Goal: Task Accomplishment & Management: Complete application form

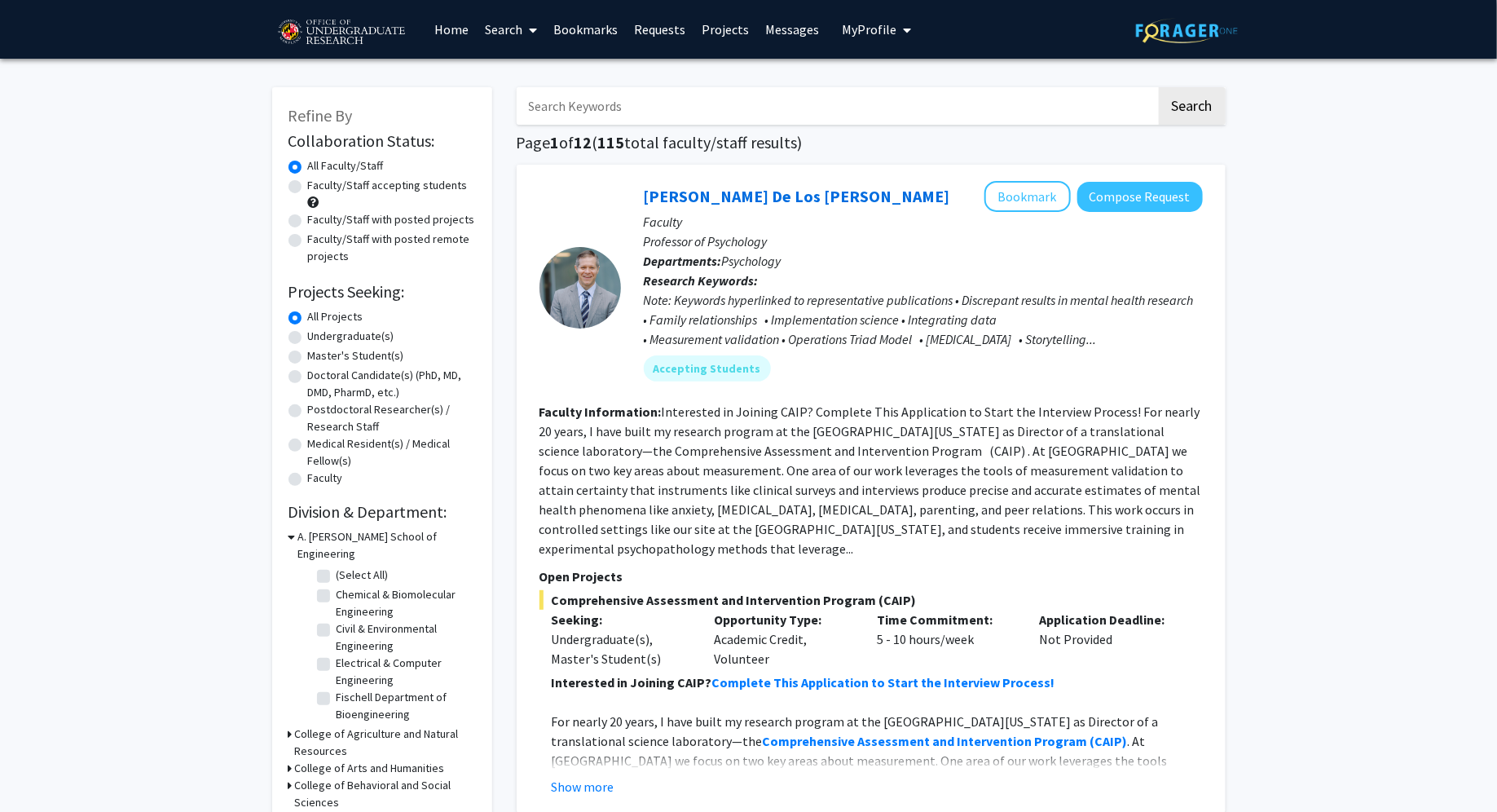
click at [308, 342] on label "Undergraduate(s)" at bounding box center [351, 336] width 86 height 17
click at [308, 338] on input "Undergraduate(s)" at bounding box center [313, 332] width 11 height 11
radio input "true"
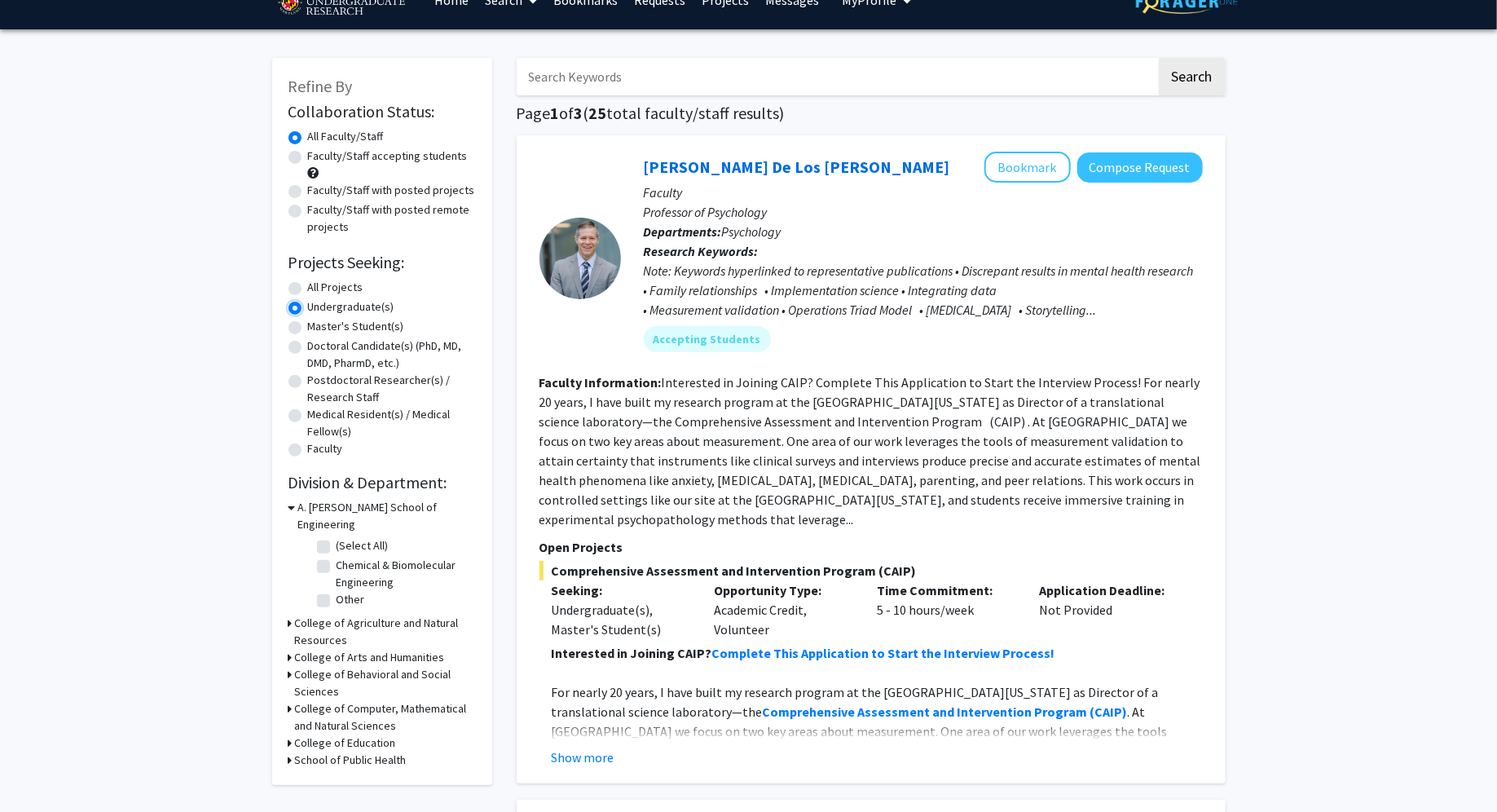
scroll to position [34, 0]
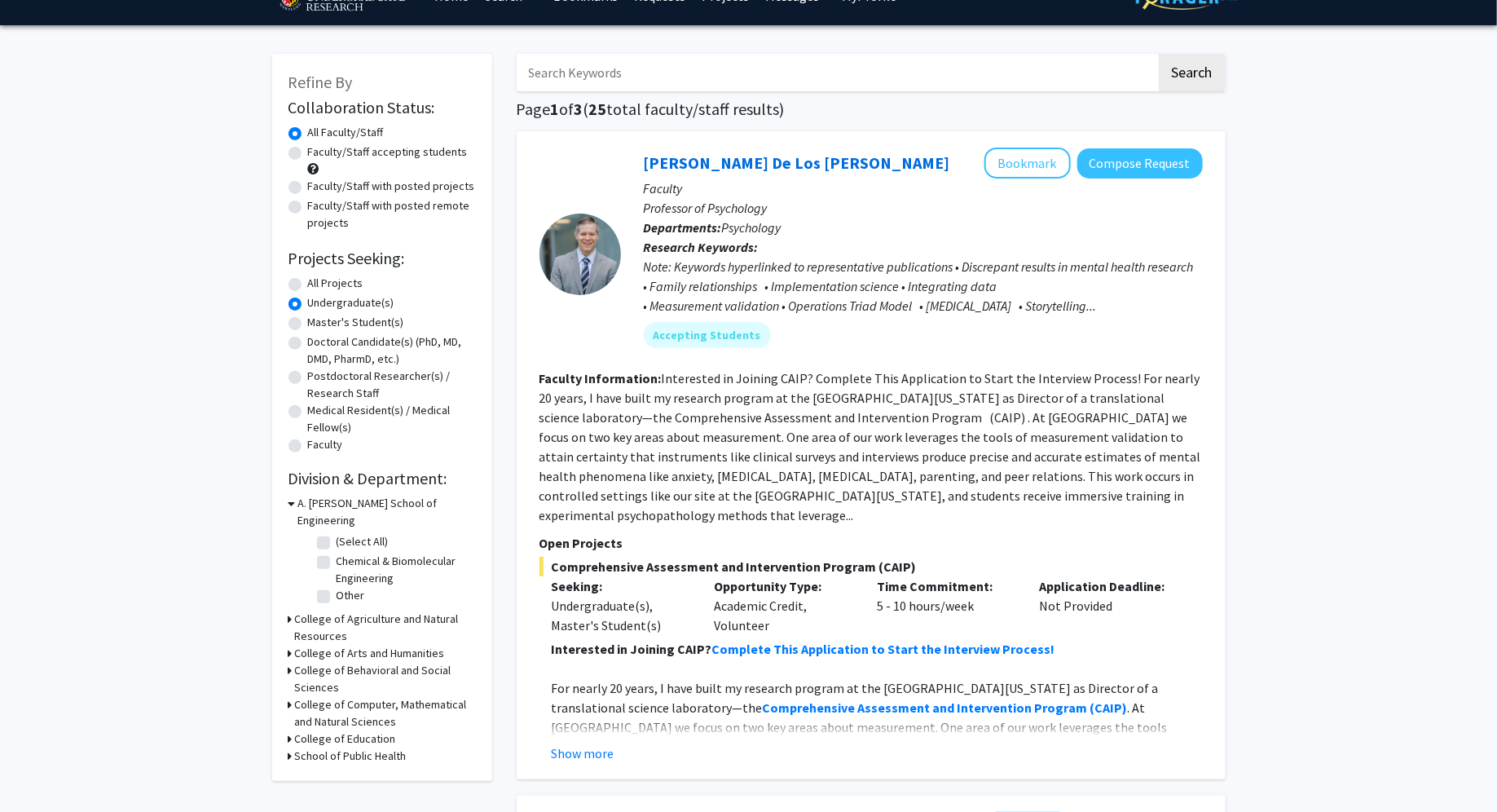
click at [337, 533] on label "(Select All)" at bounding box center [363, 542] width 52 height 17
click at [337, 533] on input "(Select All)" at bounding box center [342, 538] width 11 height 11
checkbox input "true"
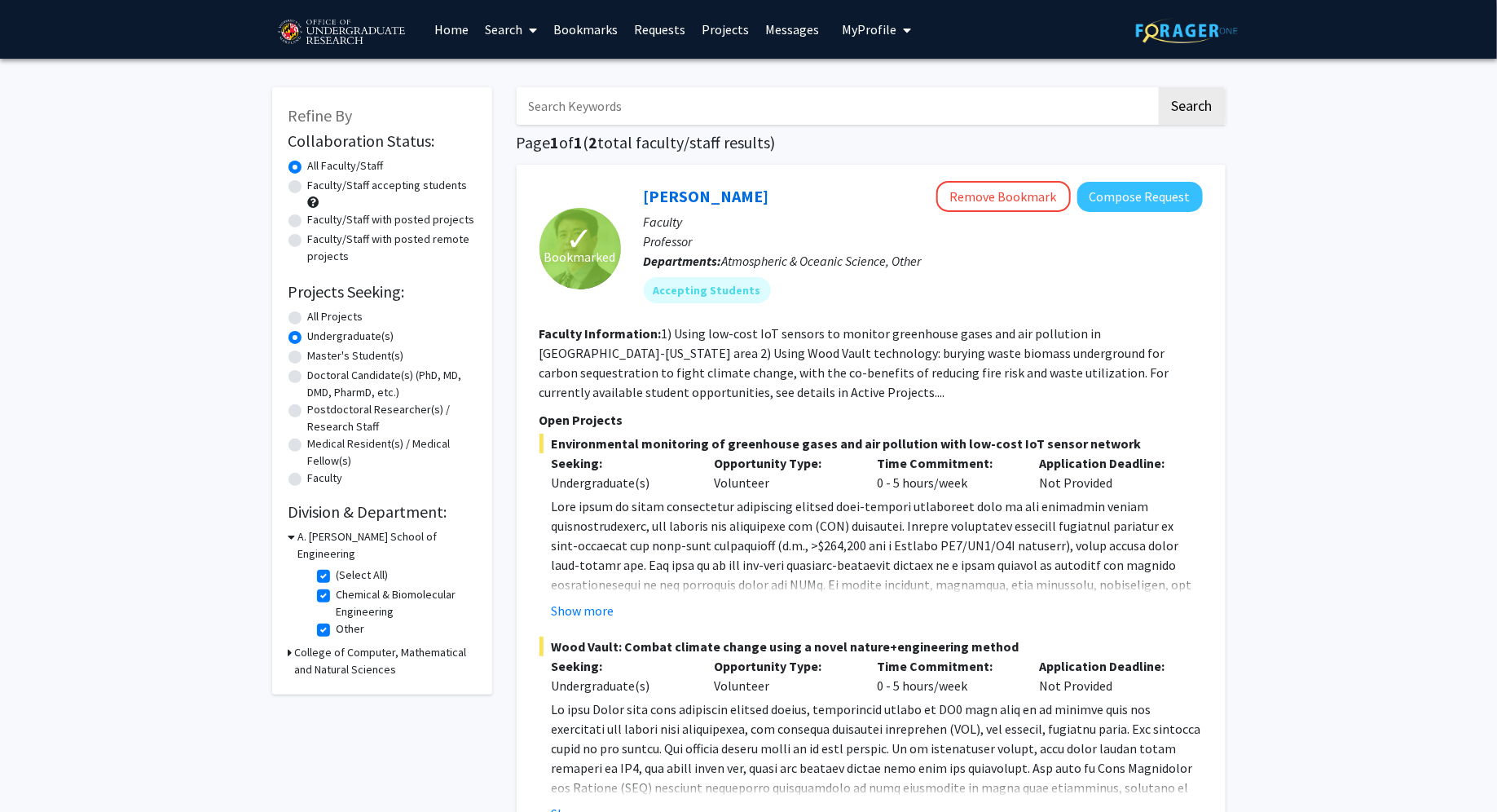
scroll to position [2, 0]
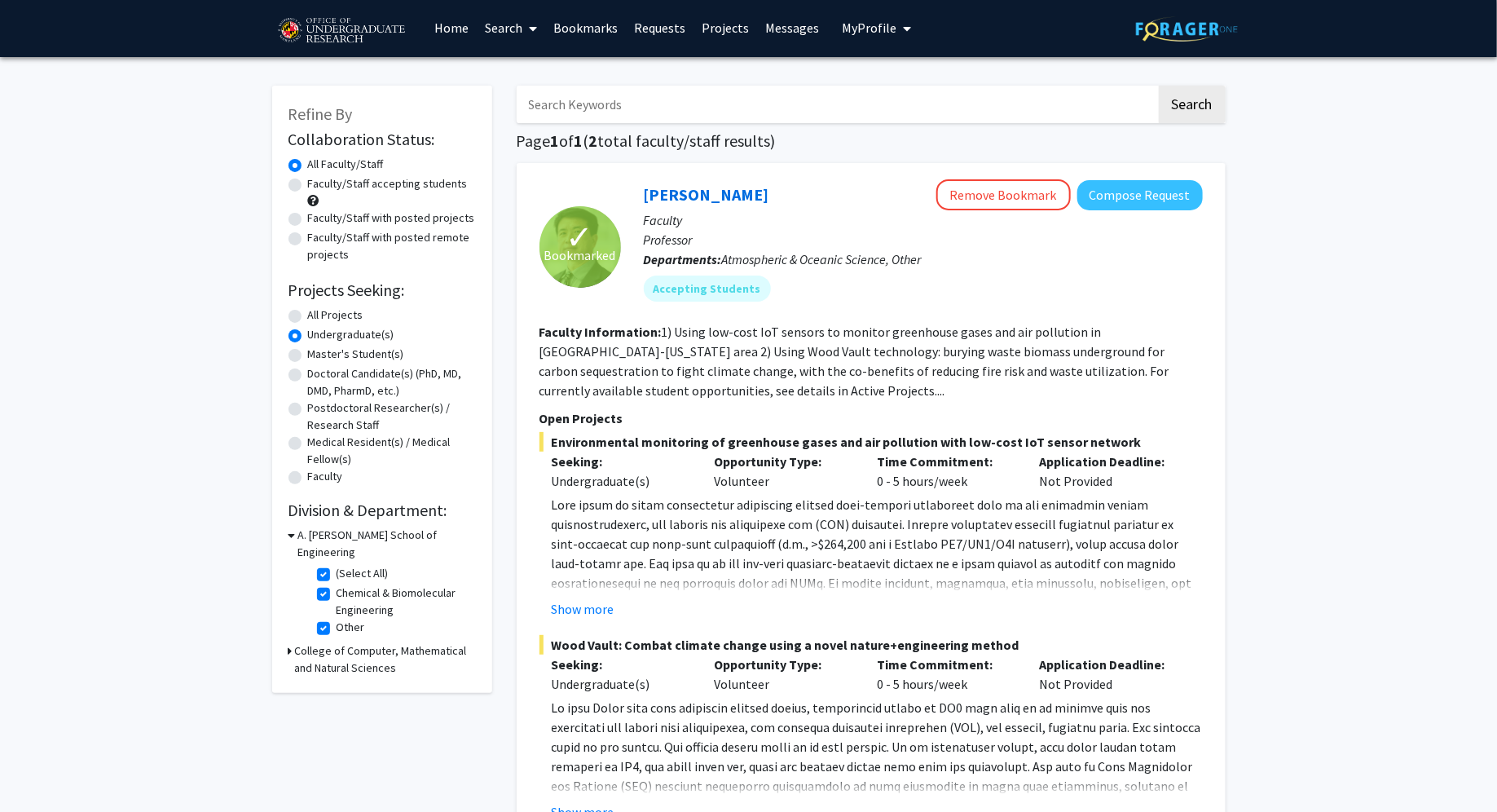
click at [294, 642] on div "College of Computer, Mathematical and Natural Sciences" at bounding box center [382, 658] width 187 height 34
click at [291, 642] on icon at bounding box center [291, 651] width 4 height 17
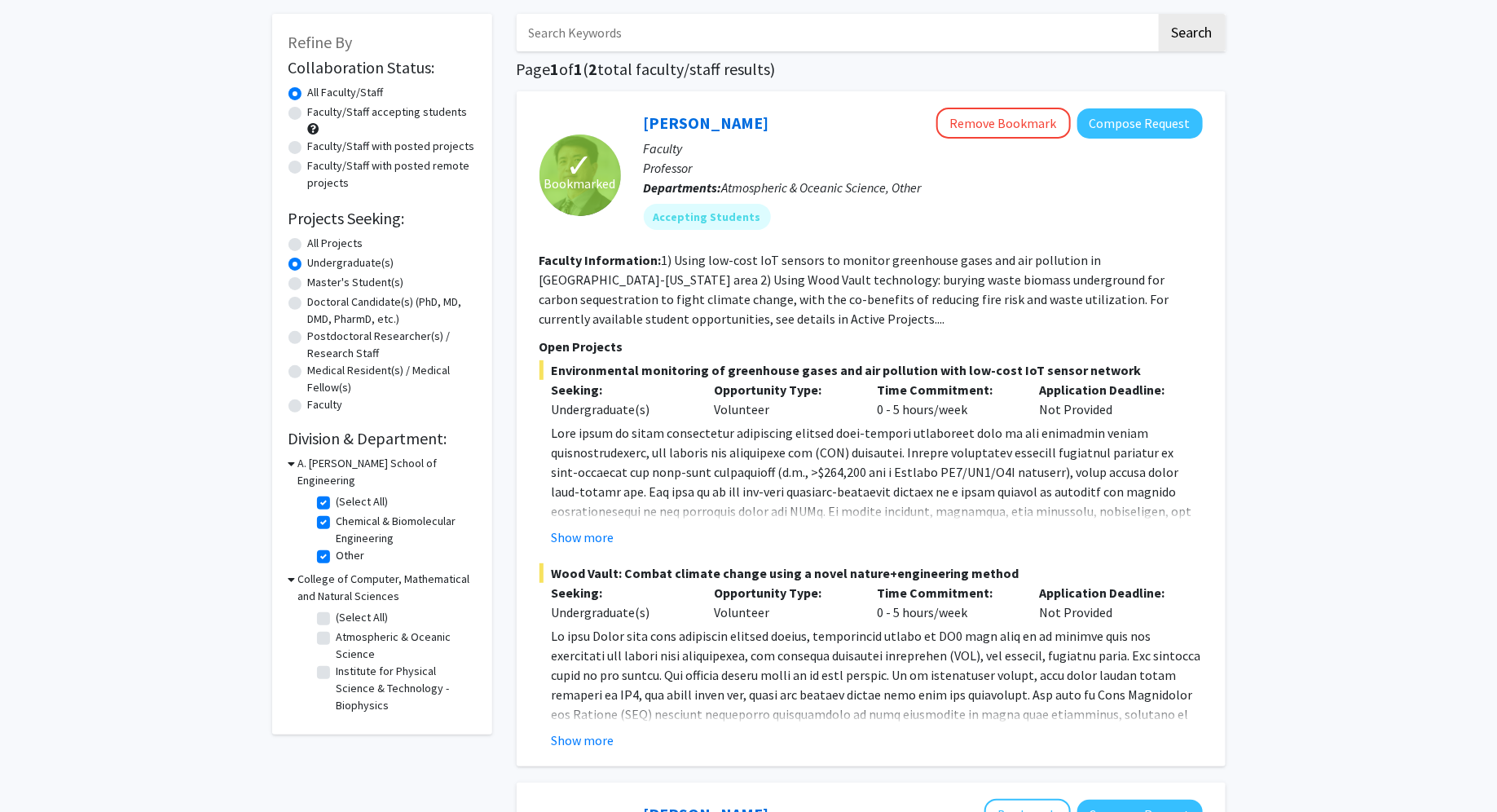
click at [337, 608] on label "(Select All)" at bounding box center [363, 617] width 52 height 17
click at [337, 608] on input "(Select All)" at bounding box center [342, 613] width 11 height 11
checkbox input "true"
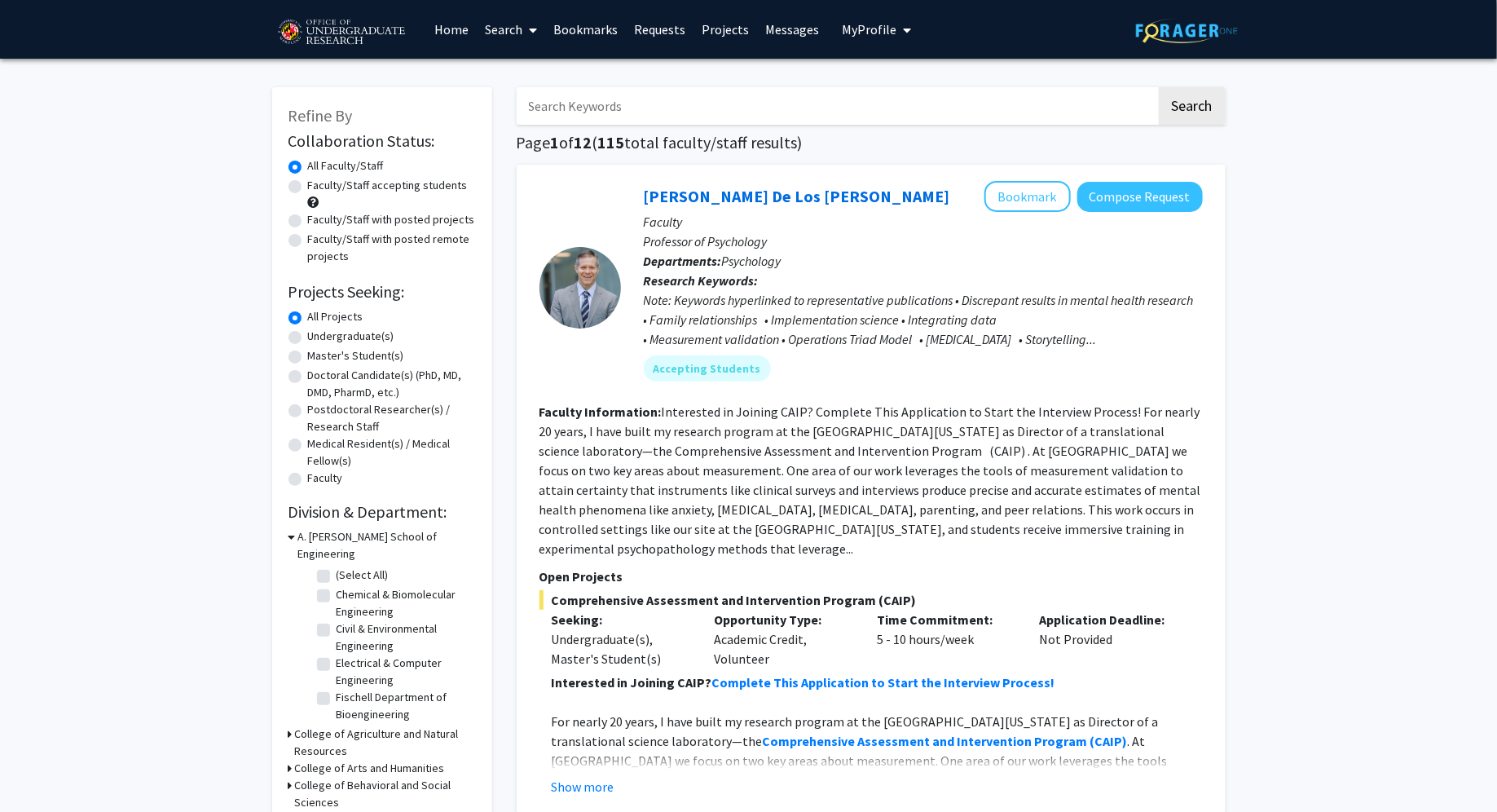
click at [308, 341] on label "Undergraduate(s)" at bounding box center [351, 336] width 86 height 17
click at [308, 338] on input "Undergraduate(s)" at bounding box center [313, 332] width 11 height 11
radio input "true"
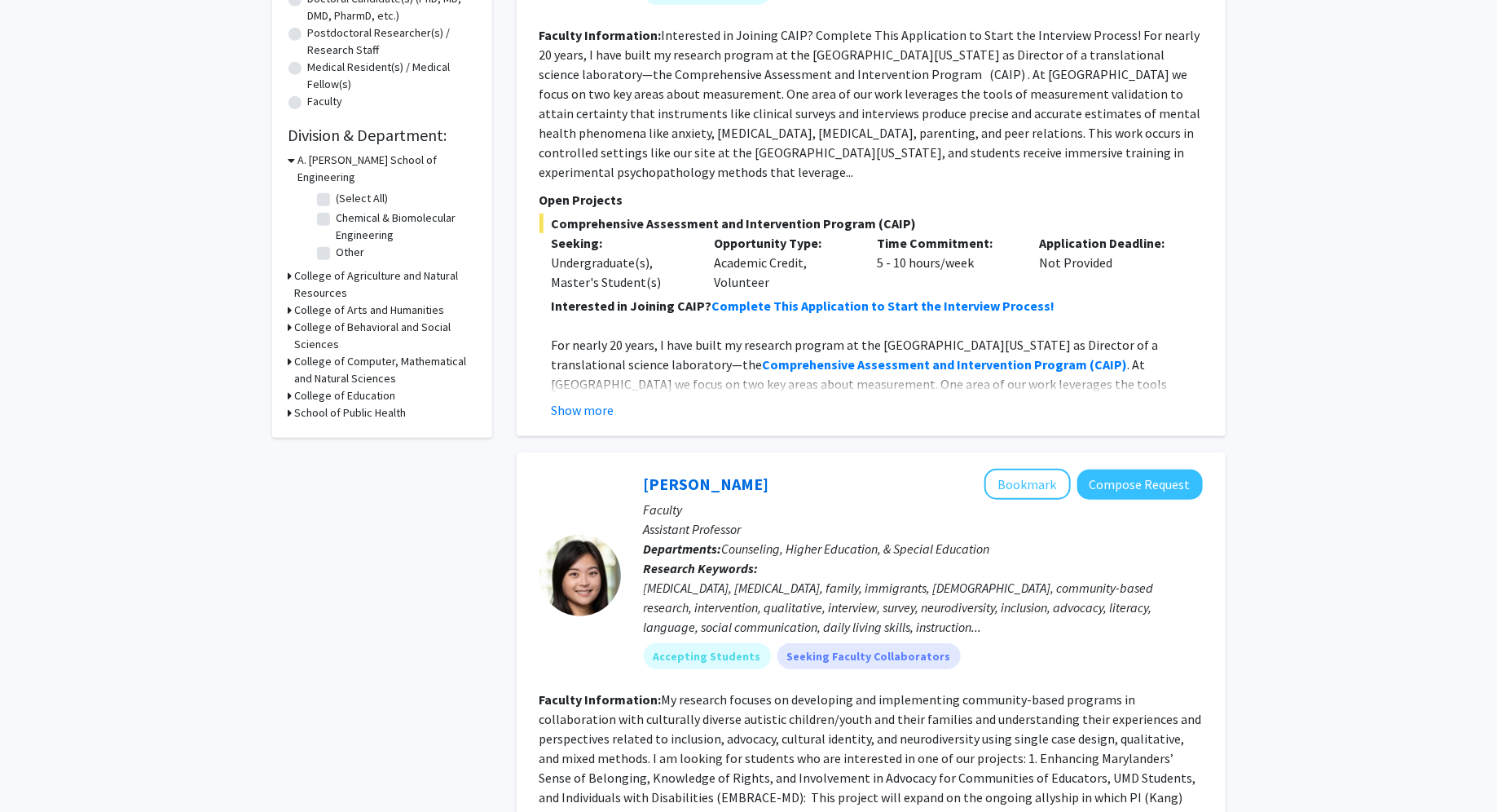
scroll to position [375, 0]
click at [290, 354] on icon at bounding box center [291, 363] width 4 height 17
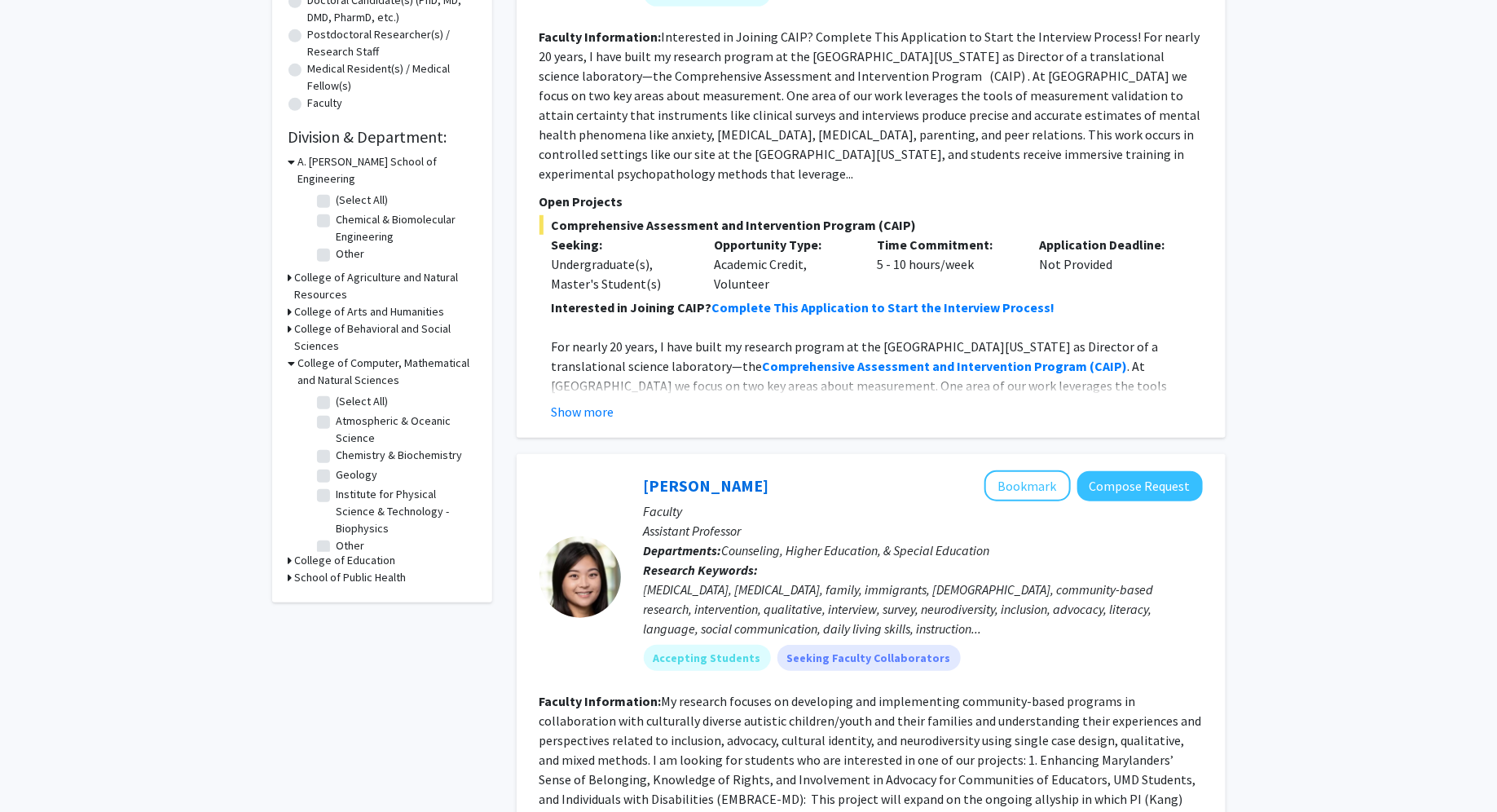
click at [332, 393] on fg-checkbox "(Select All) (Select All)" at bounding box center [394, 403] width 155 height 19
click at [337, 393] on label "(Select All)" at bounding box center [363, 402] width 52 height 17
click at [337, 393] on input "(Select All)" at bounding box center [342, 398] width 11 height 11
checkbox input "true"
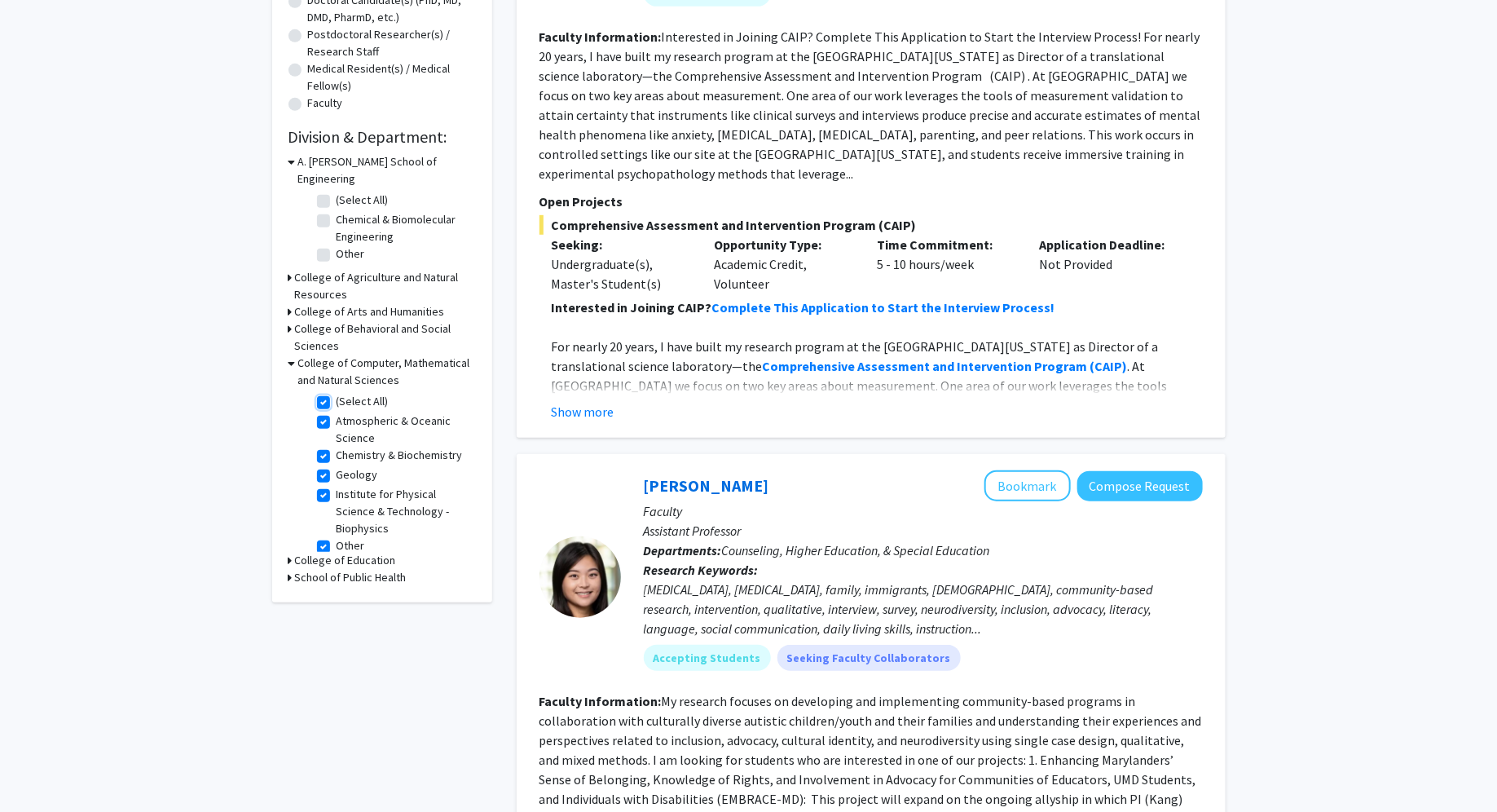
checkbox input "true"
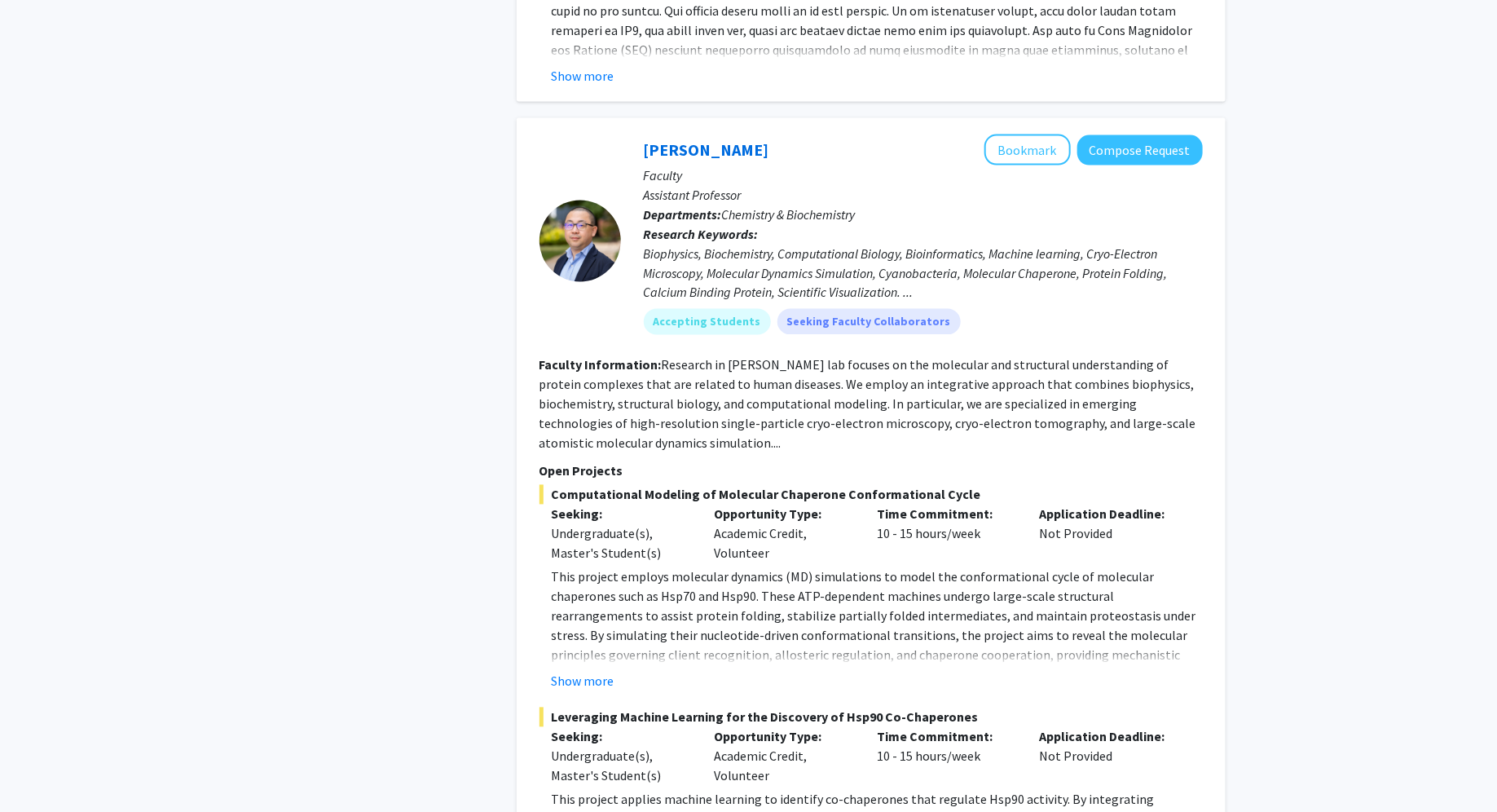
scroll to position [1203, 0]
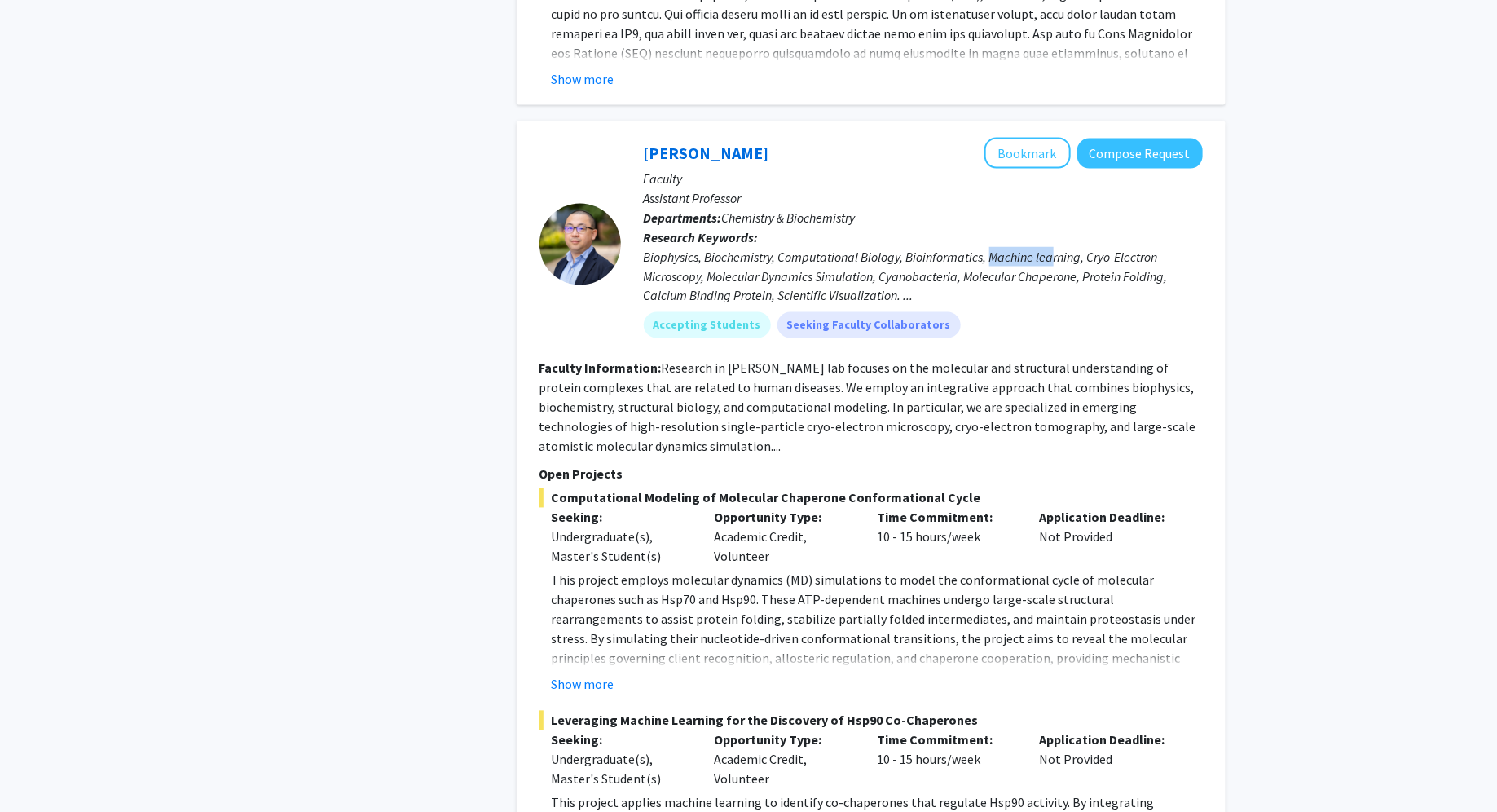
drag, startPoint x: 993, startPoint y: 258, endPoint x: 1061, endPoint y: 256, distance: 68.0
click at [1061, 257] on div "Biophysics, Biochemistry, Computational Biology, Bioinformatics, Machine learni…" at bounding box center [923, 276] width 559 height 59
click at [1061, 256] on div "Biophysics, Biochemistry, Computational Biology, Bioinformatics, Machine learni…" at bounding box center [923, 276] width 559 height 59
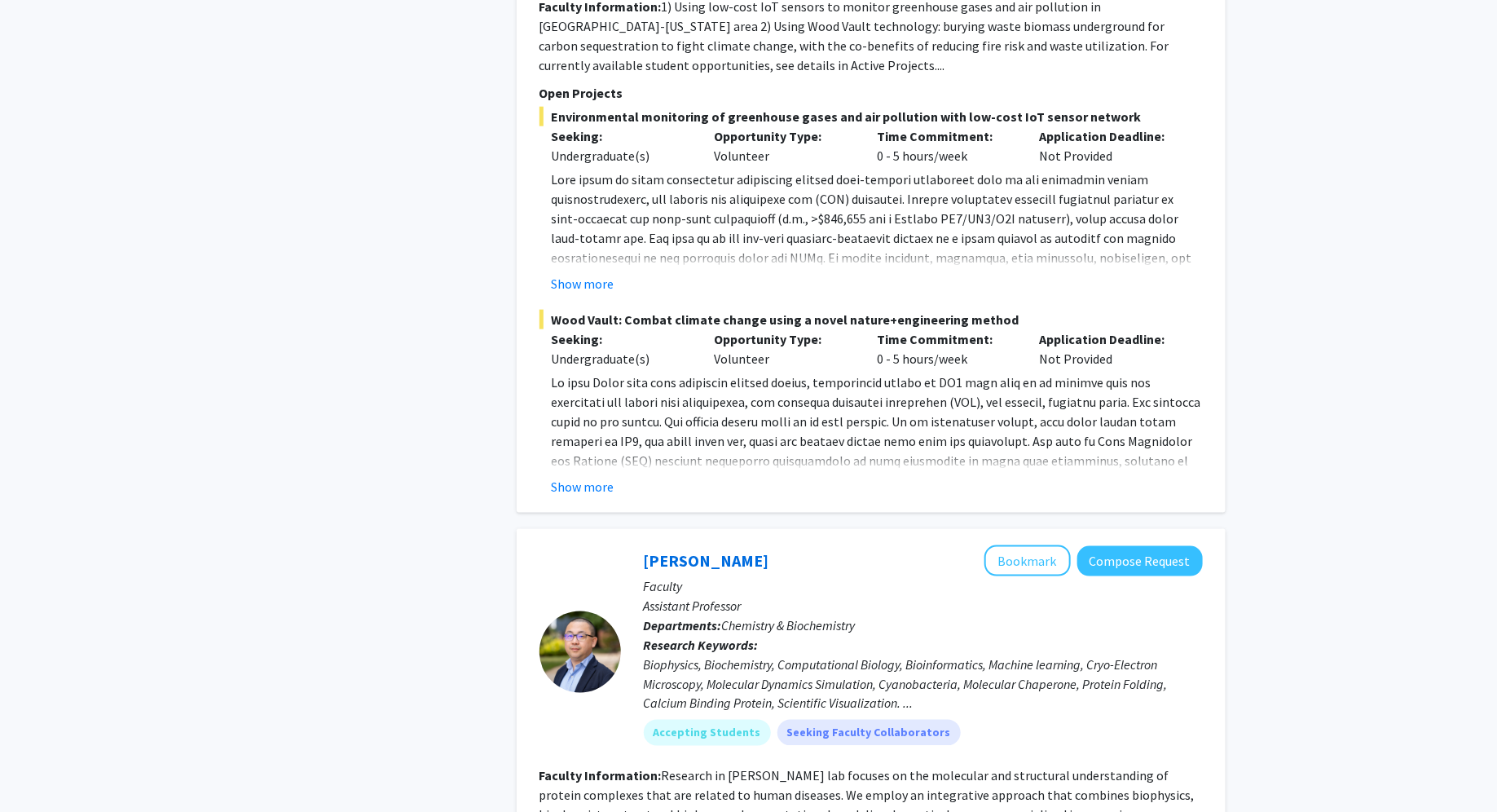
scroll to position [874, 0]
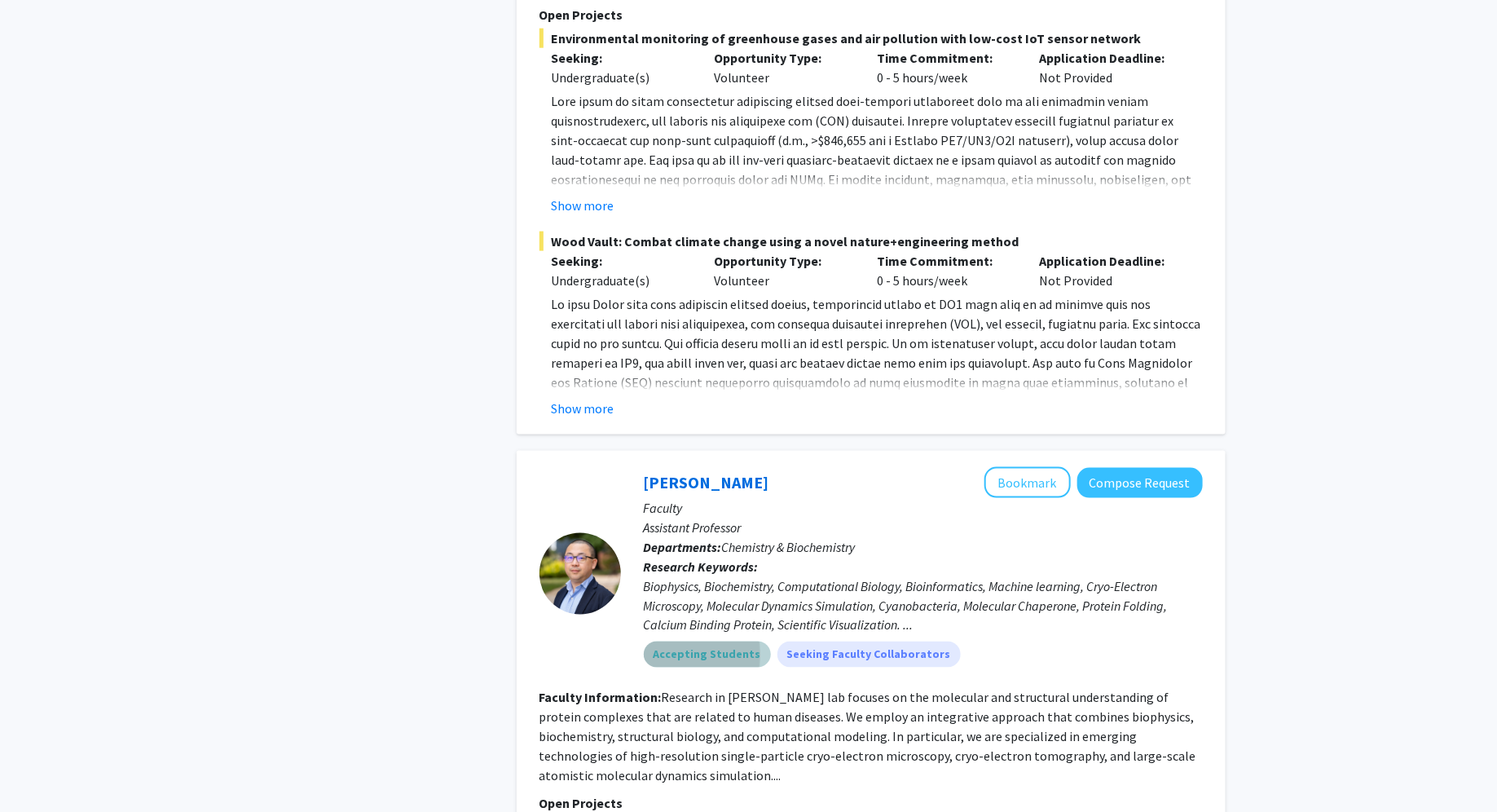
drag, startPoint x: 645, startPoint y: 653, endPoint x: 753, endPoint y: 642, distance: 108.6
click at [753, 642] on mat-chip "Accepting Students" at bounding box center [708, 654] width 127 height 26
click at [840, 592] on div "Biophysics, Biochemistry, Computational Biology, Bioinformatics, Machine learni…" at bounding box center [923, 605] width 559 height 59
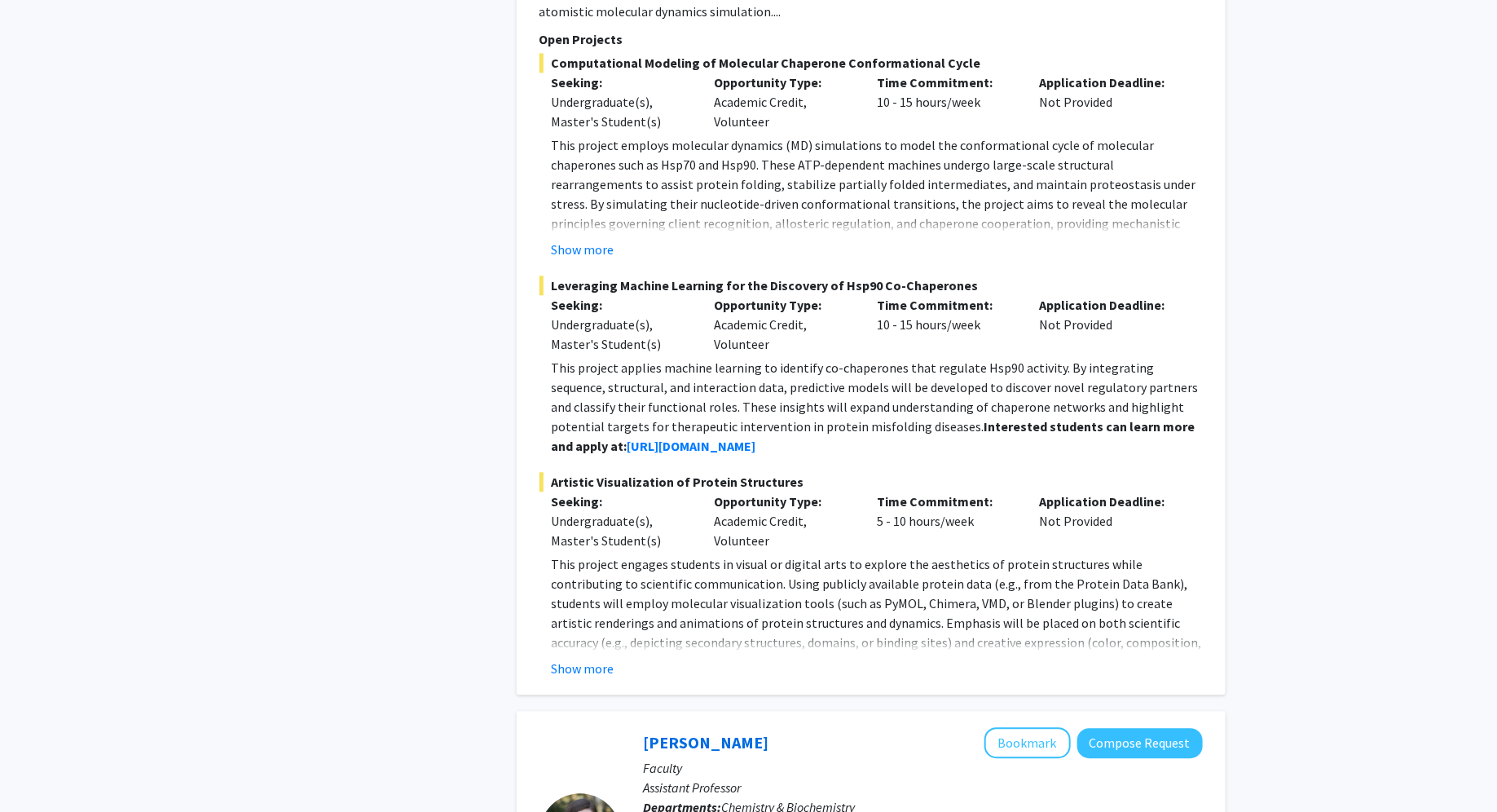
scroll to position [1633, 0]
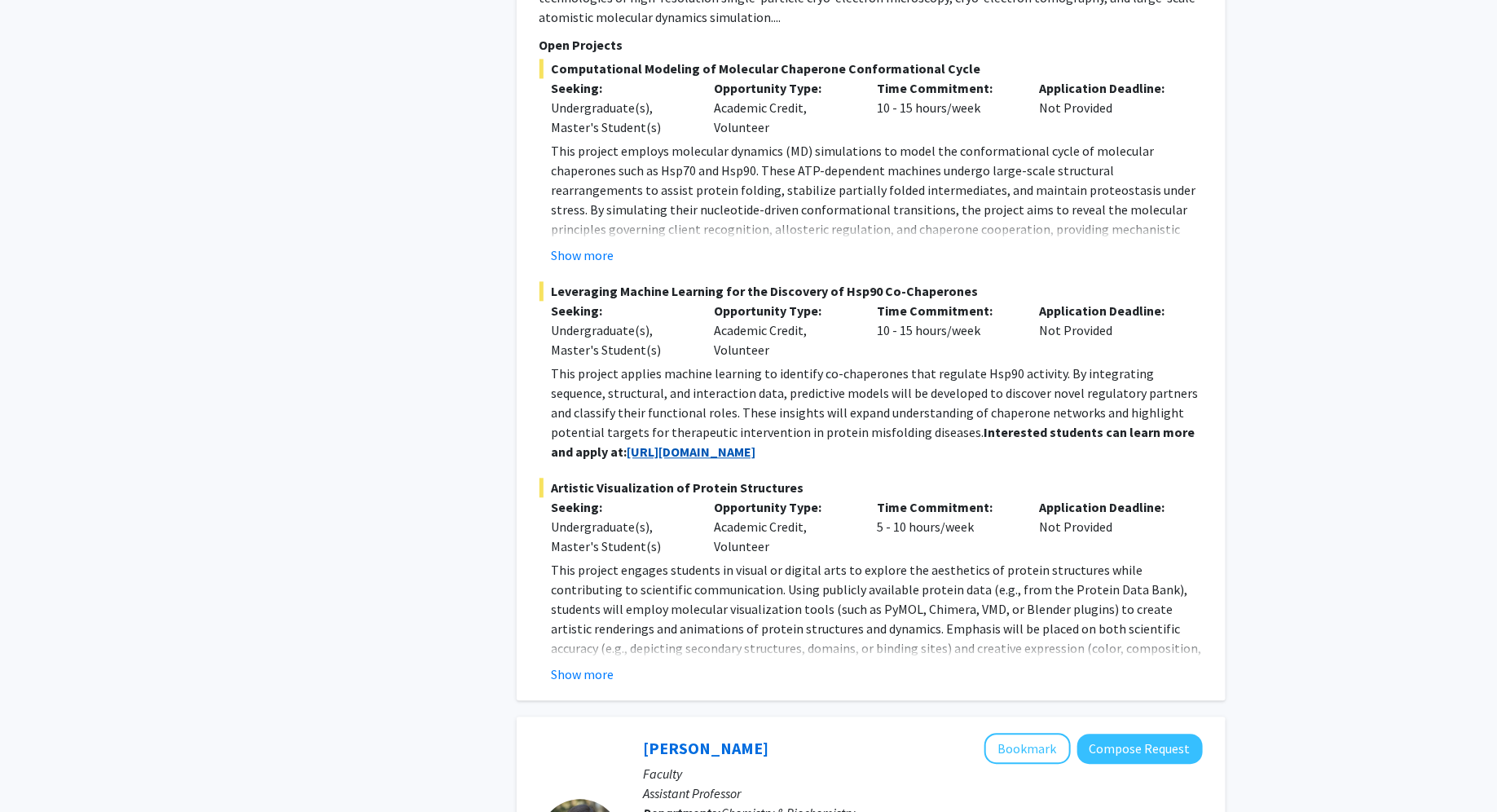
click at [628, 450] on strong "[URL][DOMAIN_NAME]" at bounding box center [692, 451] width 128 height 16
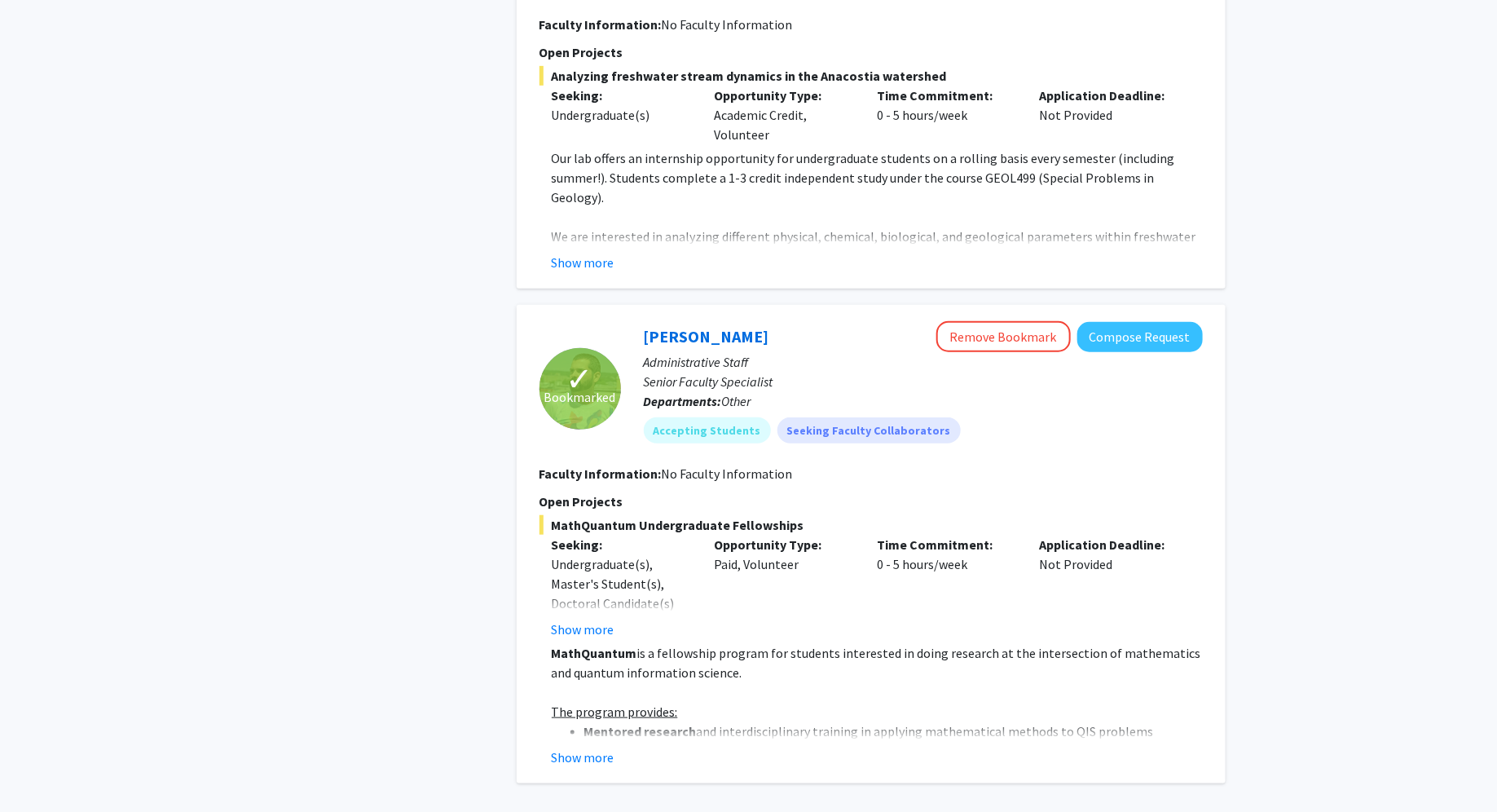
scroll to position [3408, 0]
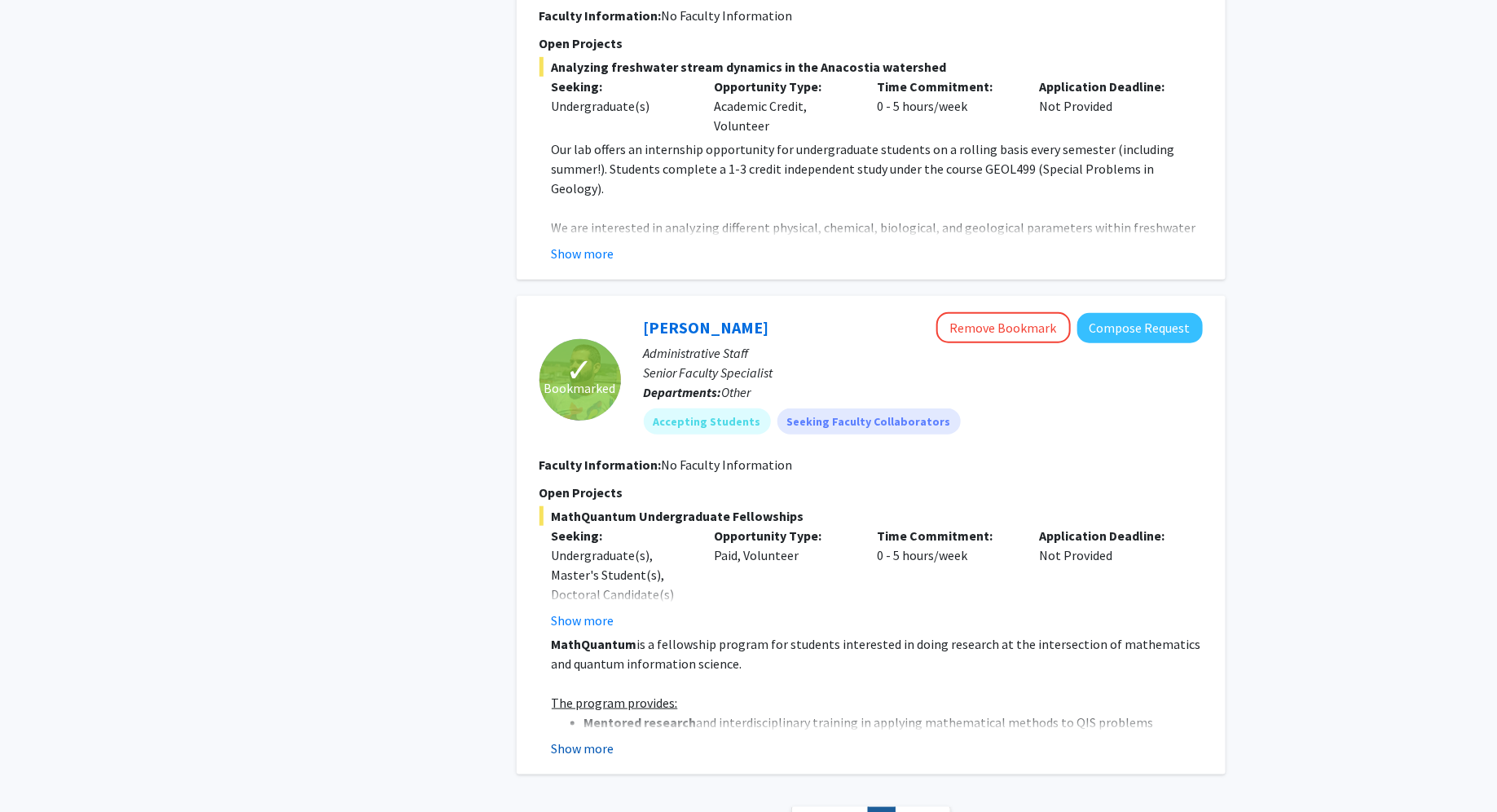
click at [598, 739] on button "Show more" at bounding box center [582, 748] width 63 height 19
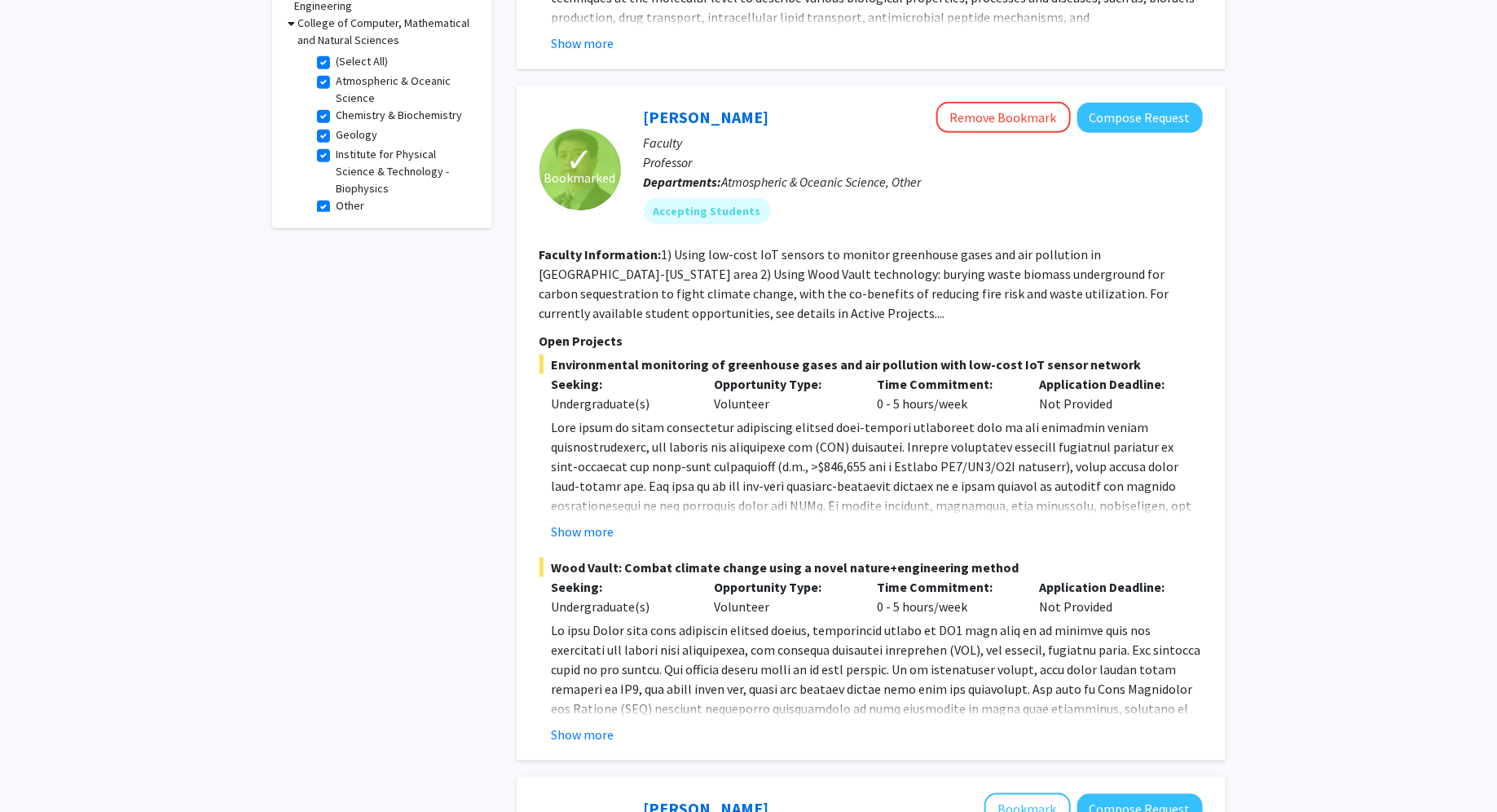
scroll to position [550, 0]
click at [576, 723] on button "Show more" at bounding box center [582, 732] width 63 height 19
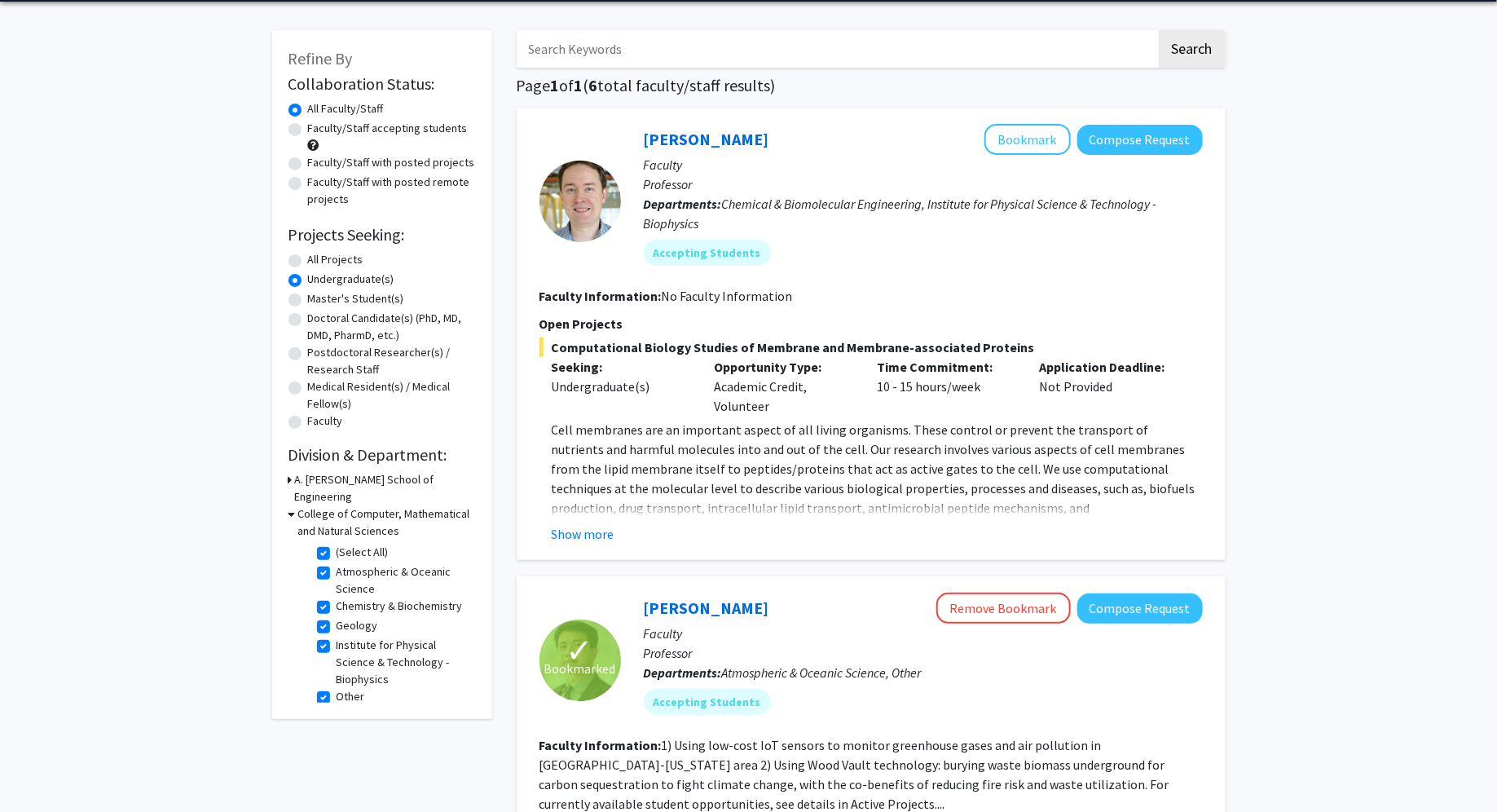
scroll to position [0, 0]
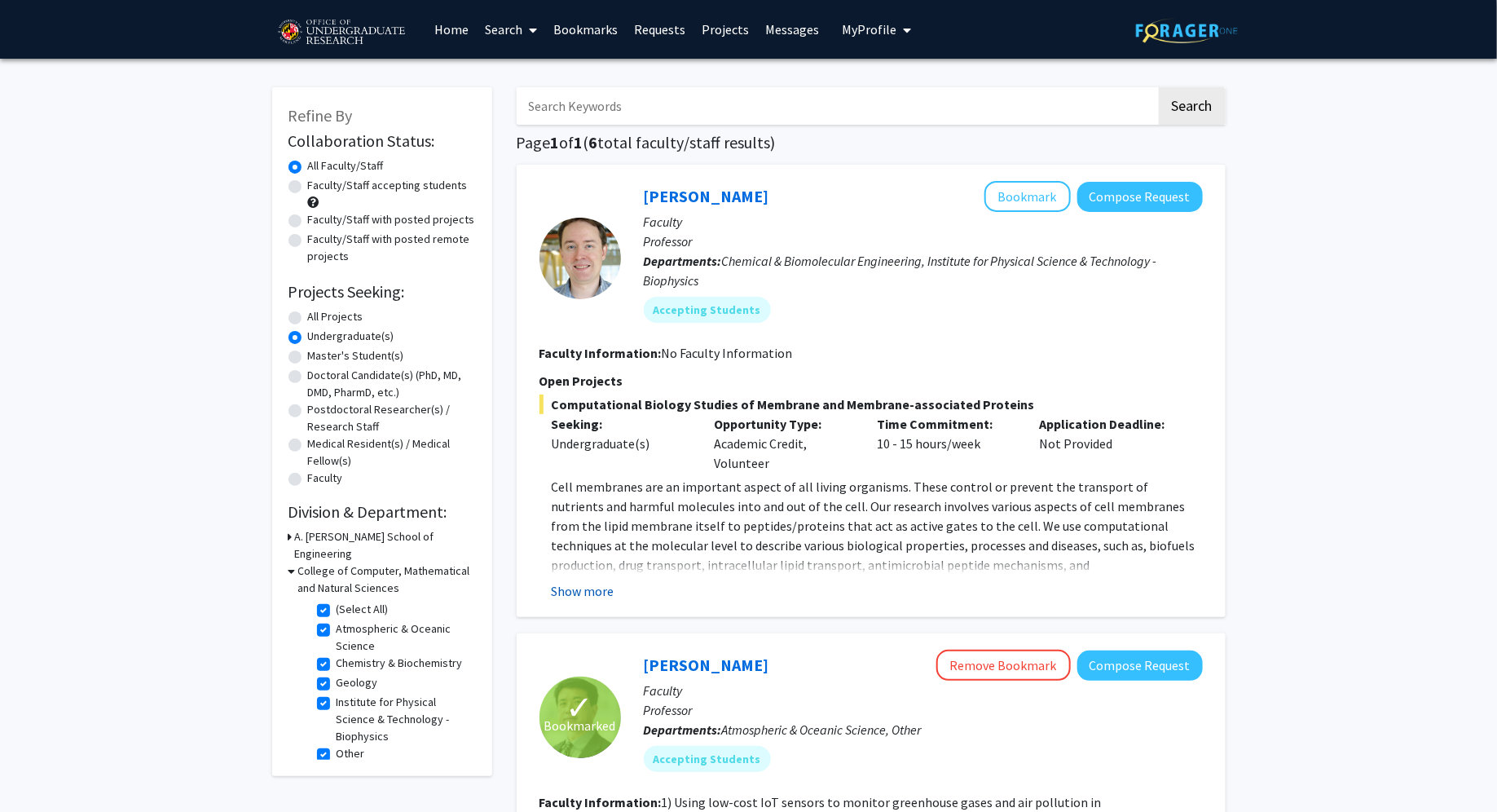
click at [599, 591] on button "Show more" at bounding box center [582, 591] width 63 height 19
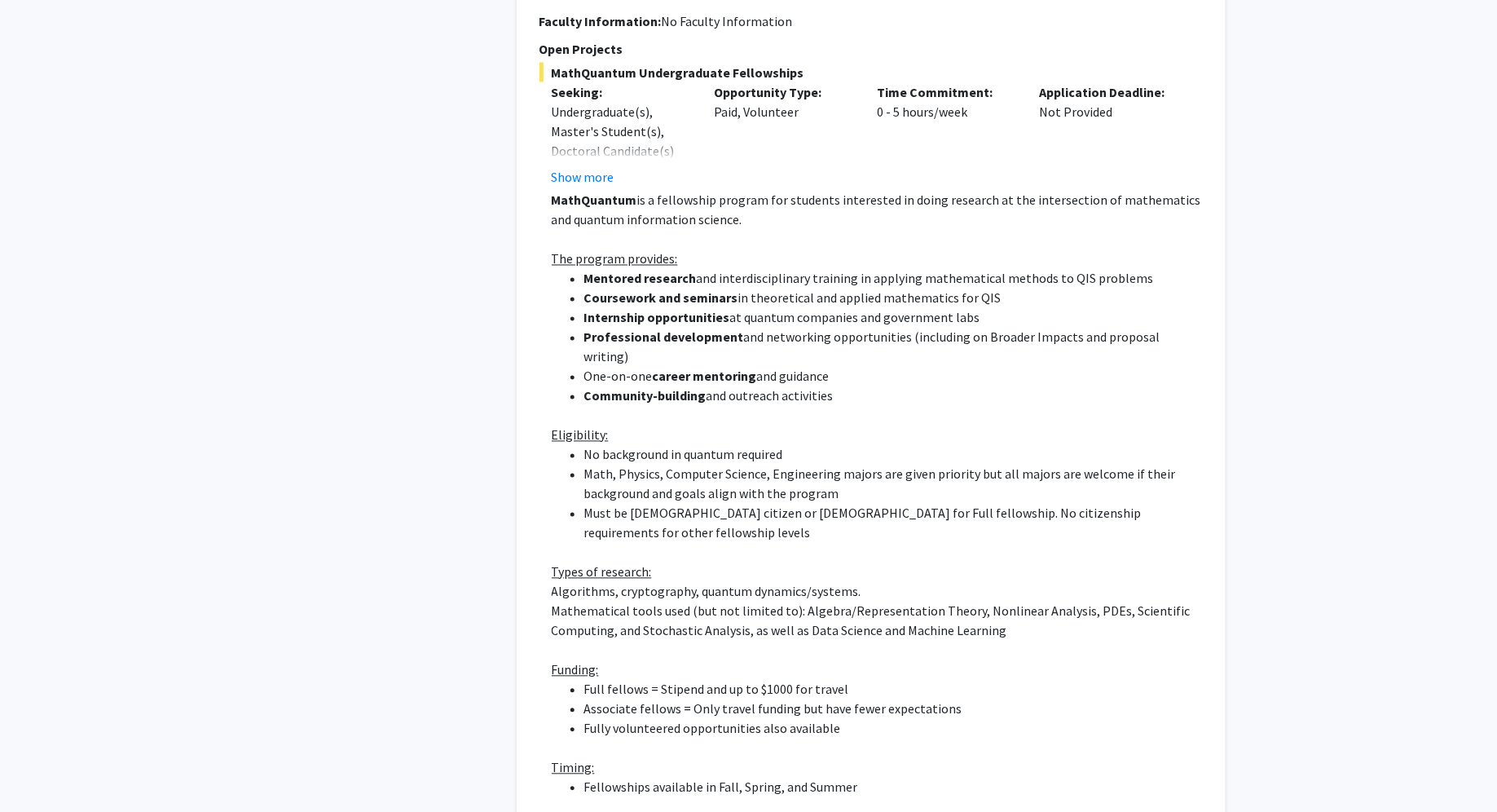
scroll to position [4584, 0]
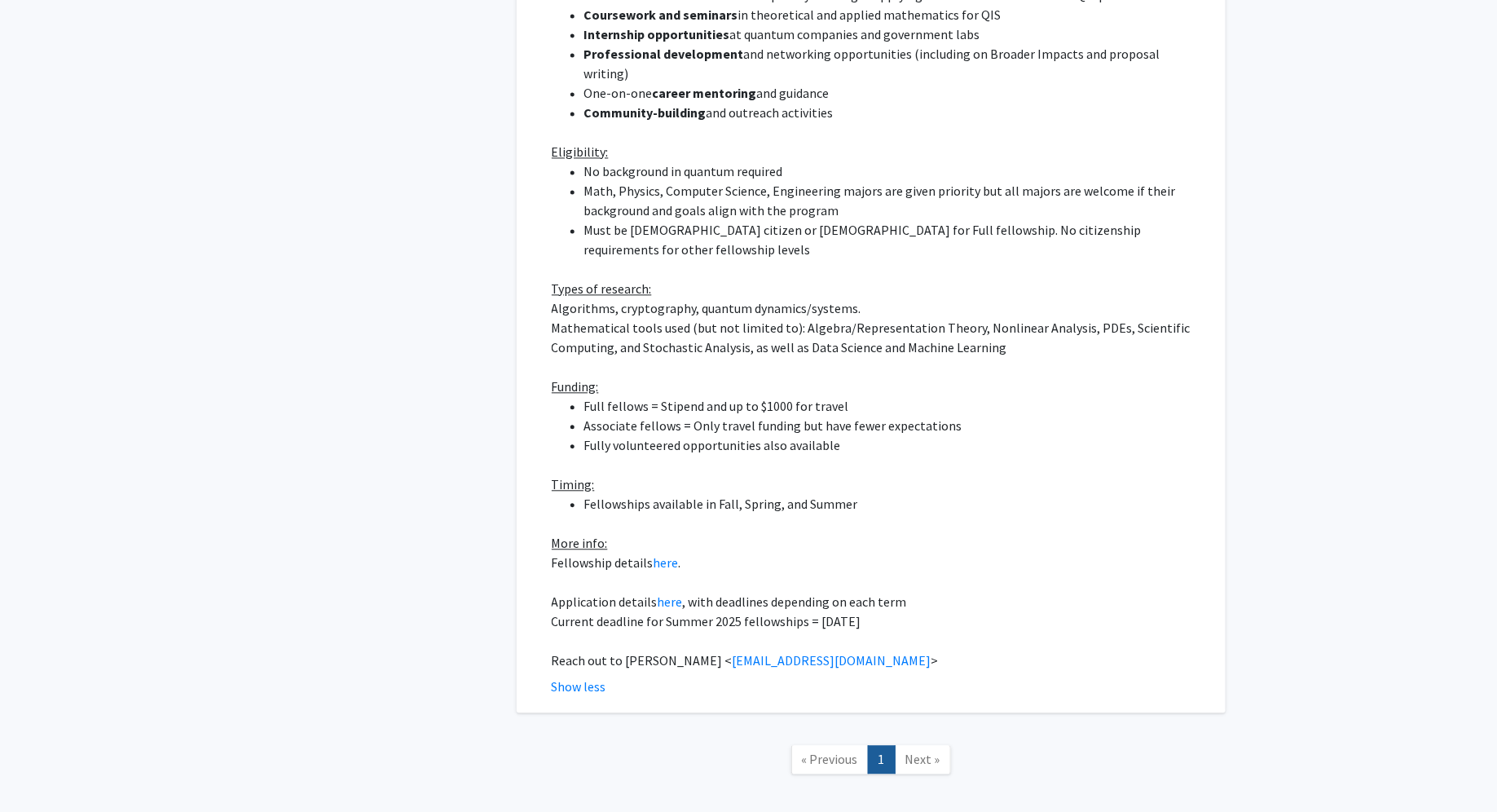
click at [925, 750] on span "Next »" at bounding box center [923, 758] width 35 height 16
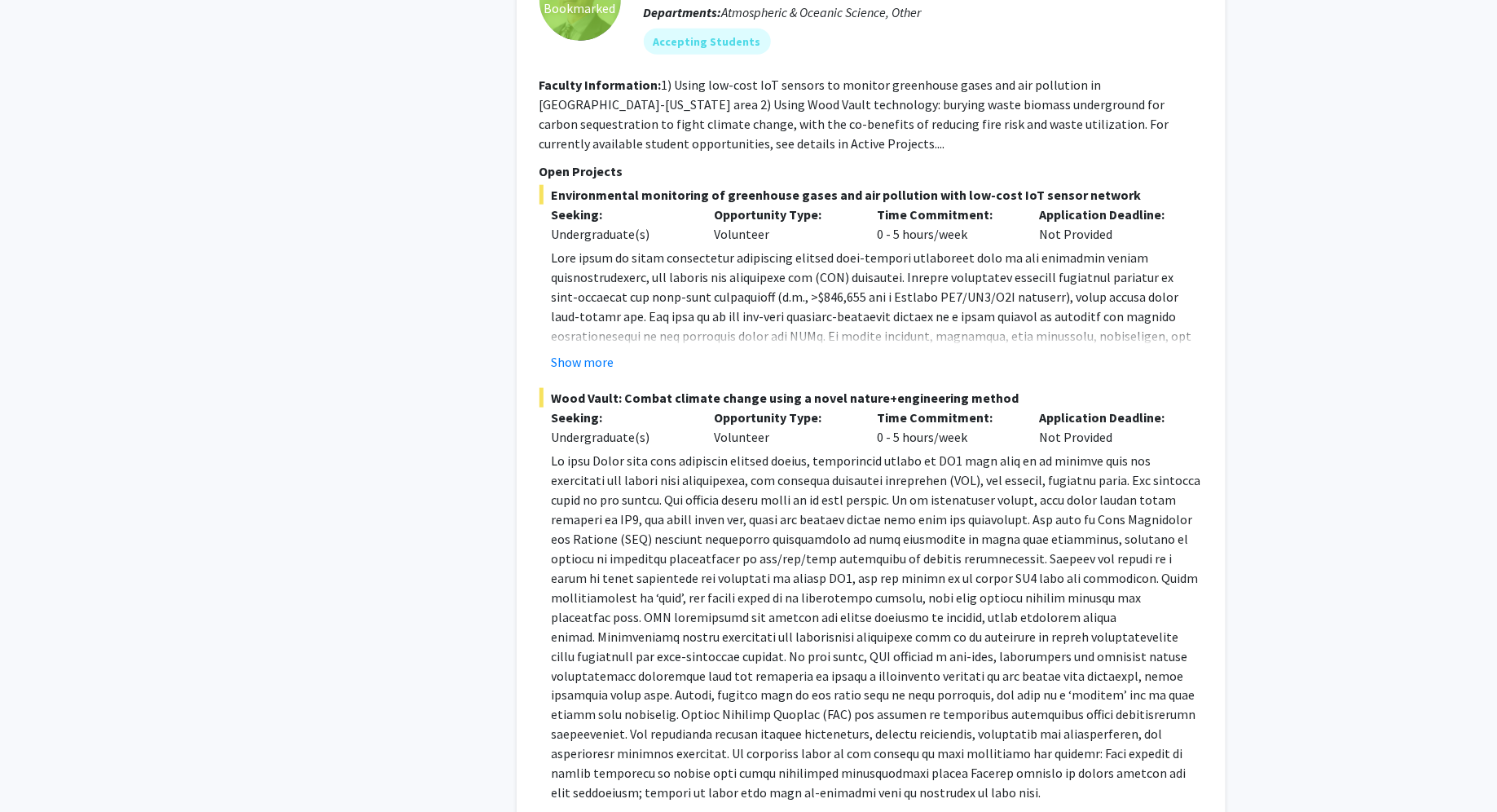
scroll to position [0, 0]
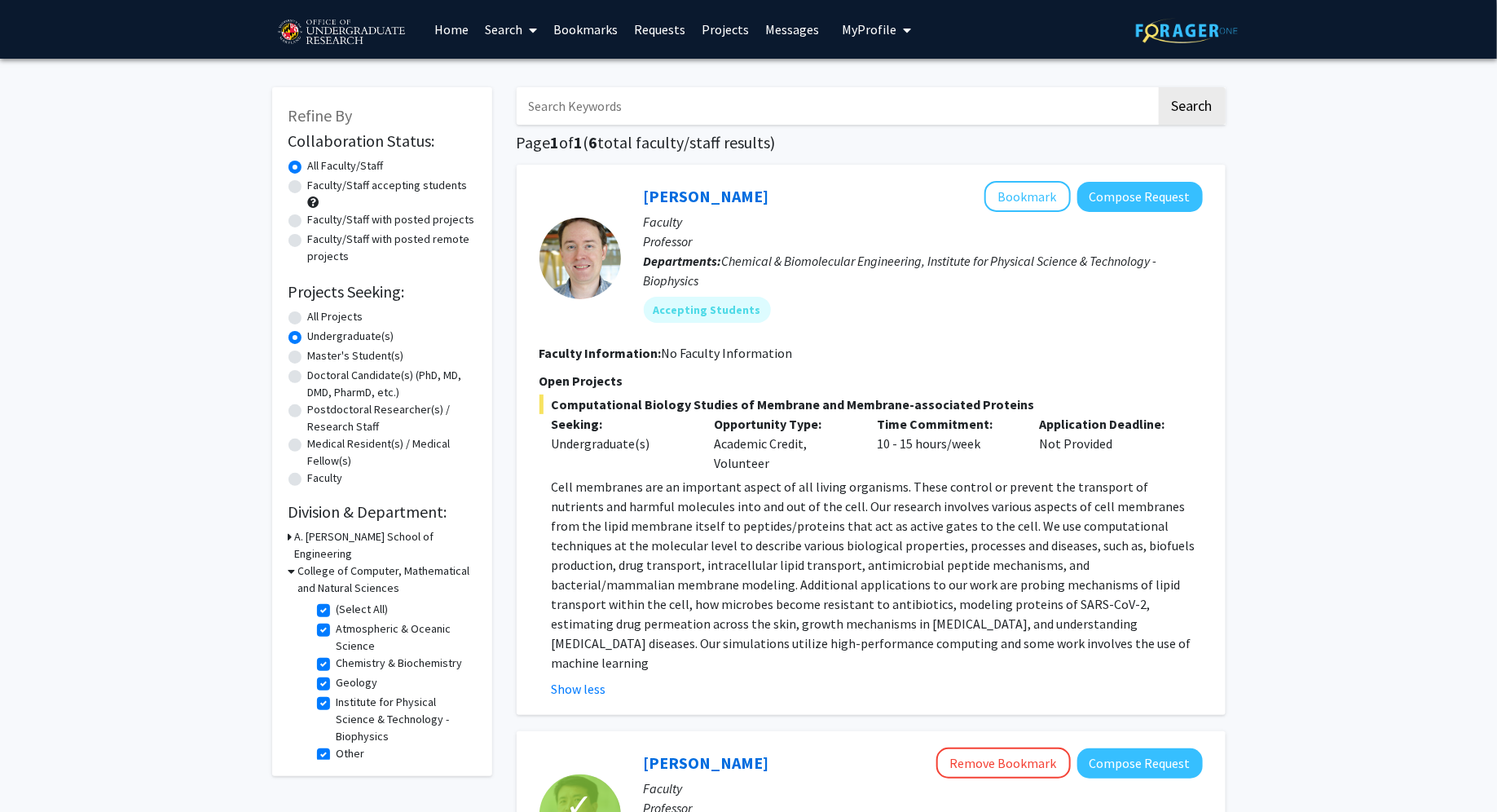
click at [289, 537] on icon at bounding box center [291, 537] width 4 height 17
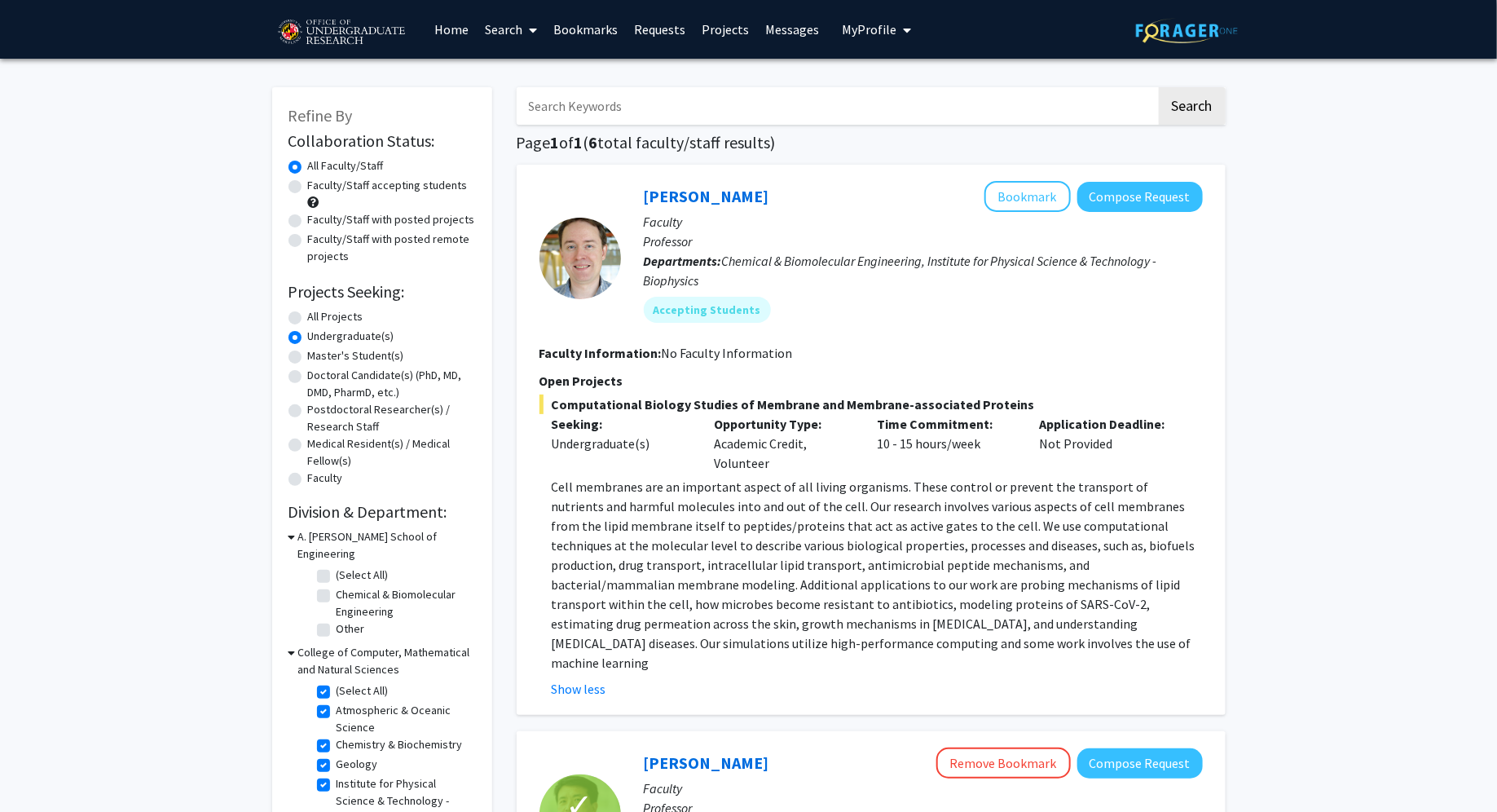
click at [312, 553] on div "A. James Clark School of Engineering (Select All) (Select All) Chemical & Biomo…" at bounding box center [382, 586] width 187 height 116
click at [337, 567] on label "(Select All)" at bounding box center [363, 575] width 52 height 17
click at [337, 567] on input "(Select All)" at bounding box center [342, 572] width 11 height 11
checkbox input "true"
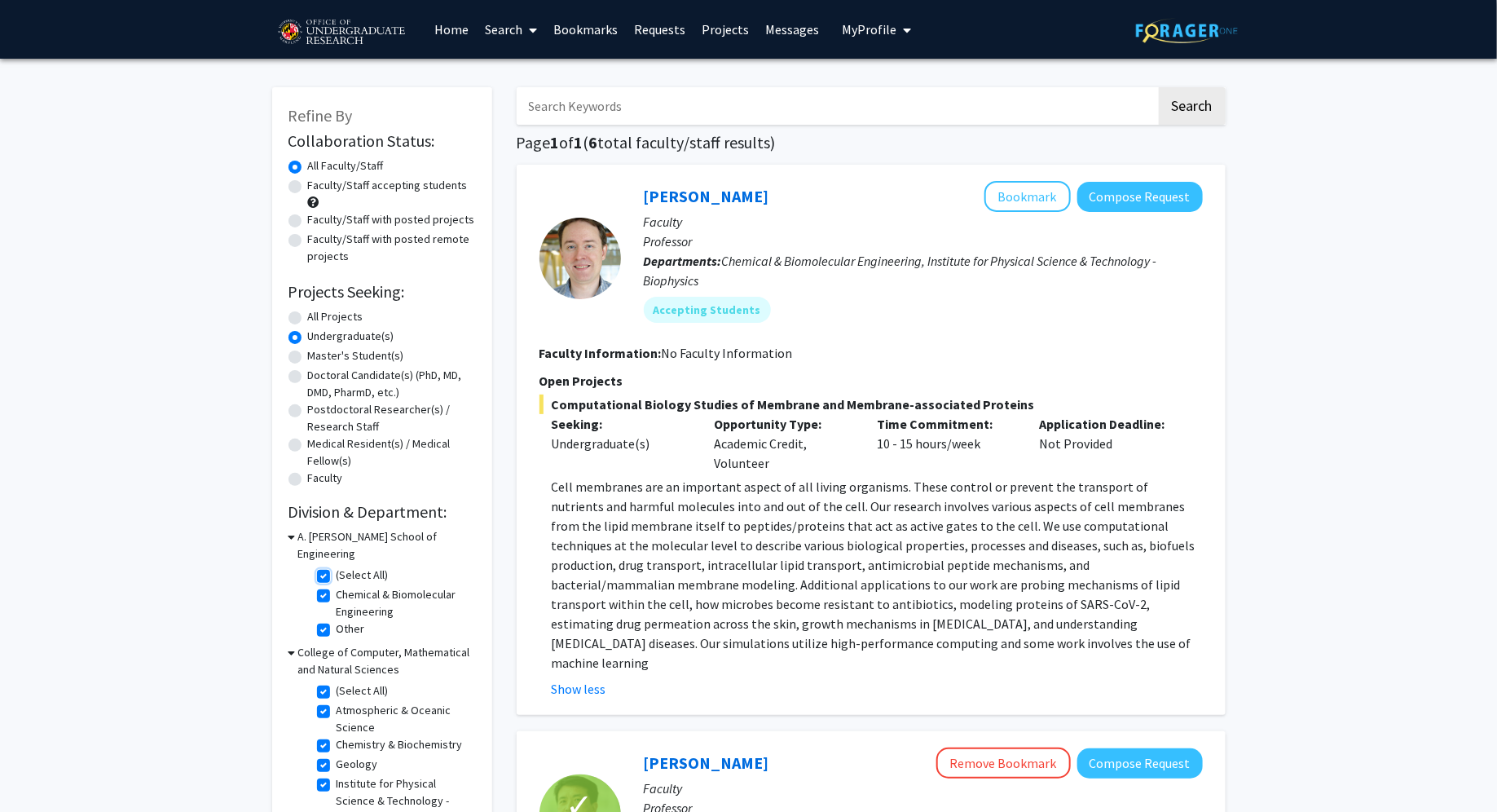
checkbox input "true"
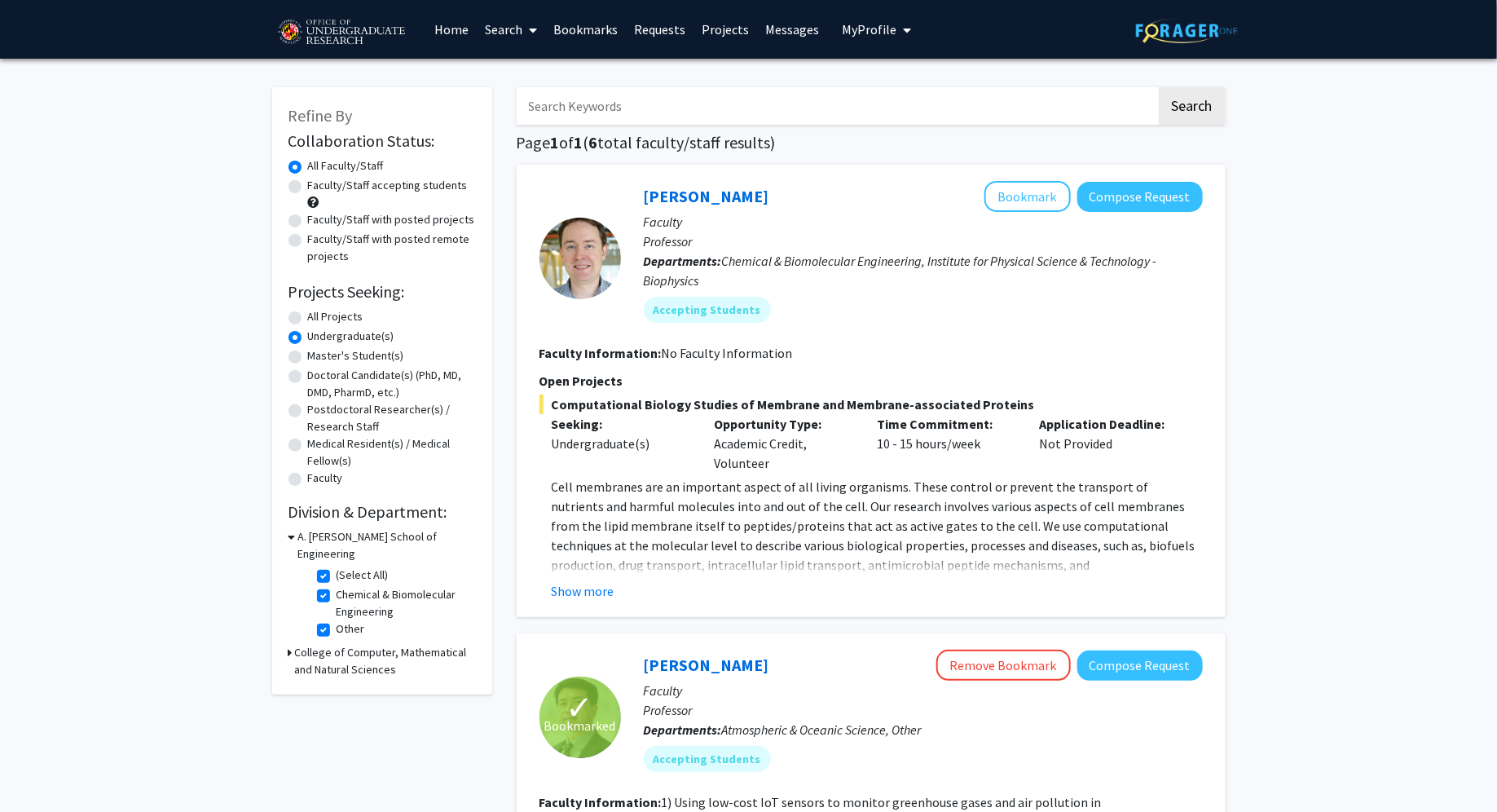
click at [333, 186] on label "Faculty/Staff accepting students" at bounding box center [387, 185] width 159 height 17
click at [319, 186] on input "Faculty/Staff accepting students" at bounding box center [313, 182] width 11 height 11
radio input "true"
click at [607, 597] on button "Show more" at bounding box center [582, 591] width 63 height 19
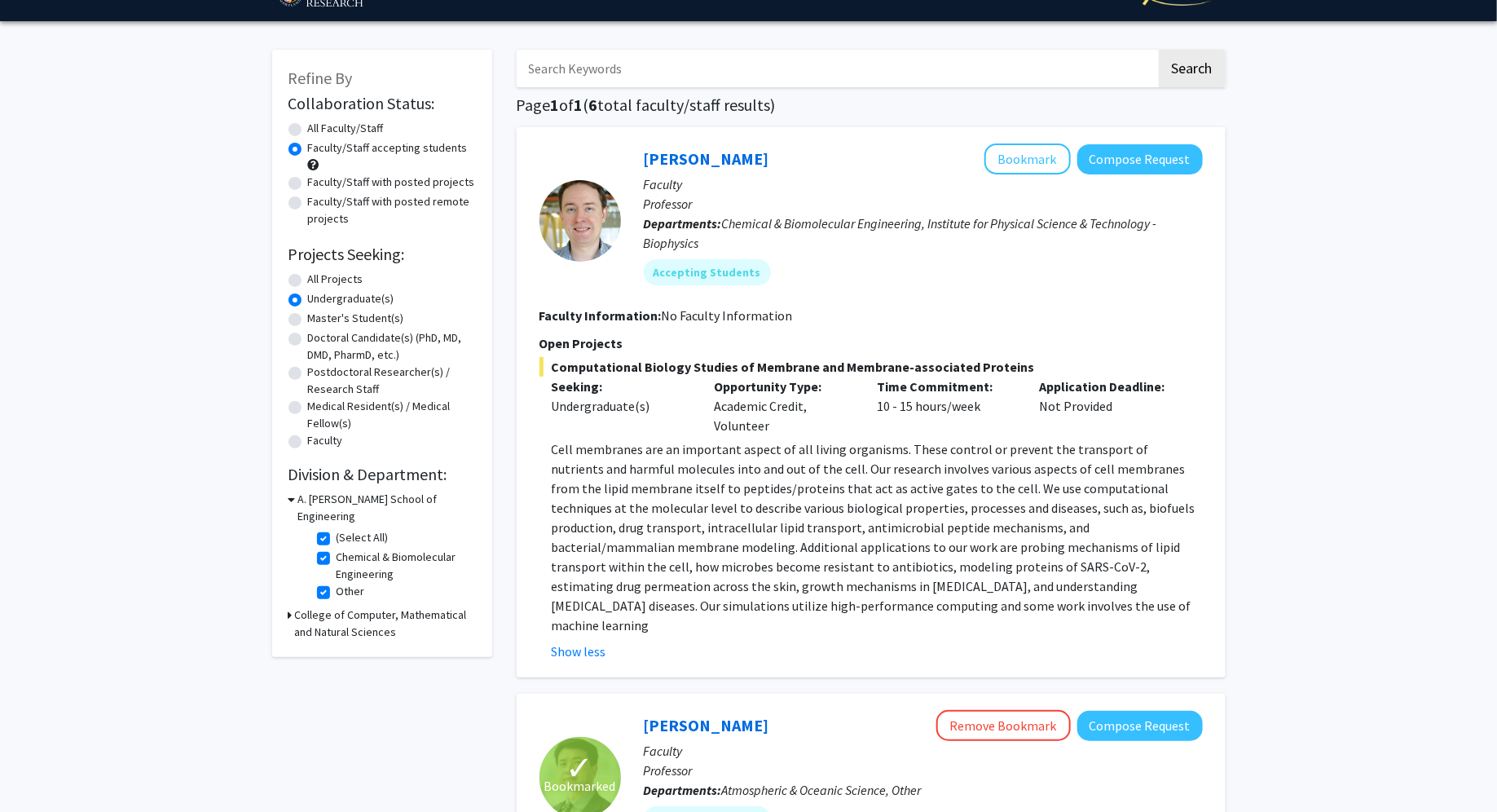
scroll to position [40, 0]
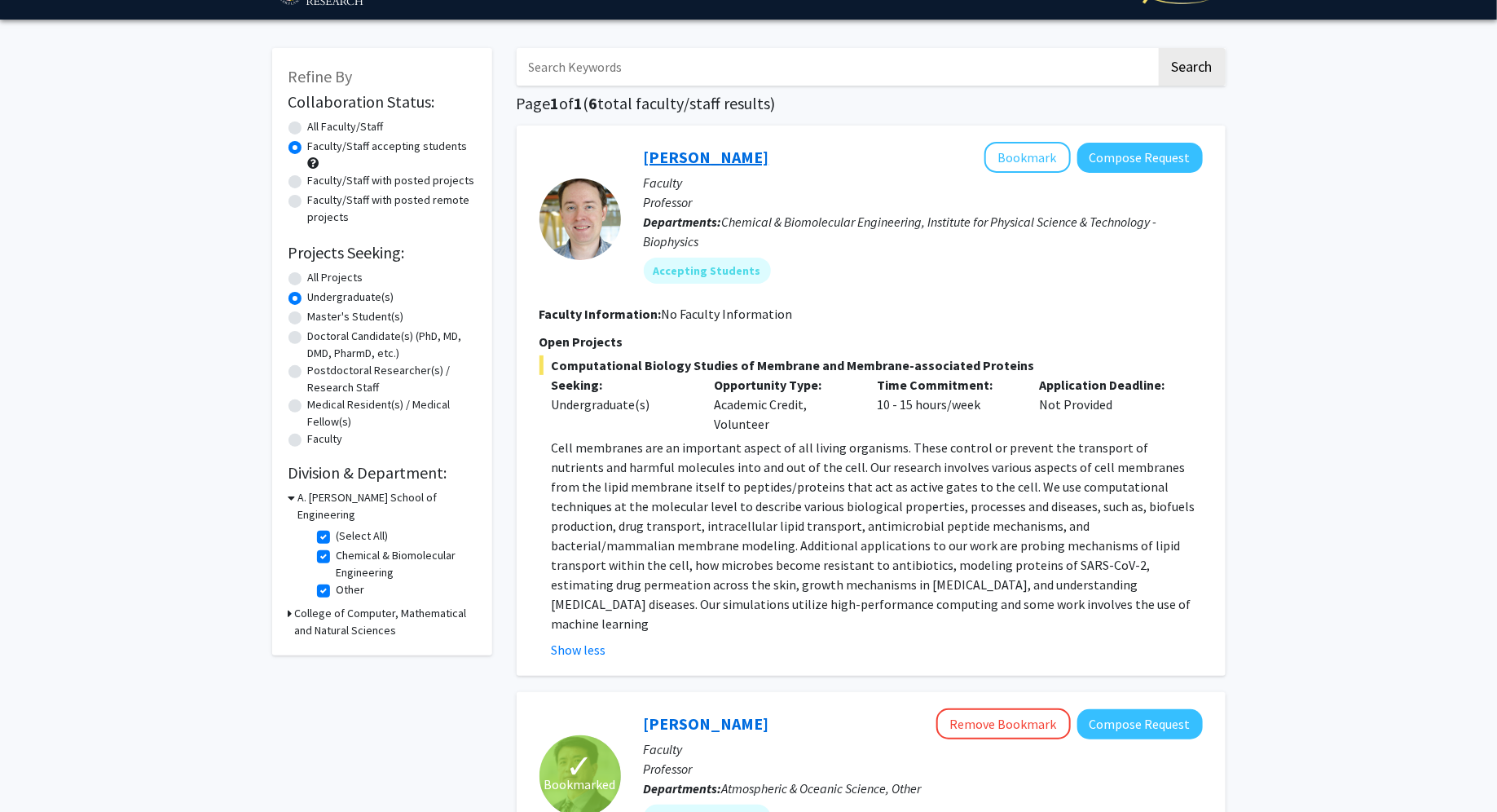
click at [687, 157] on link "[PERSON_NAME]" at bounding box center [707, 156] width 126 height 20
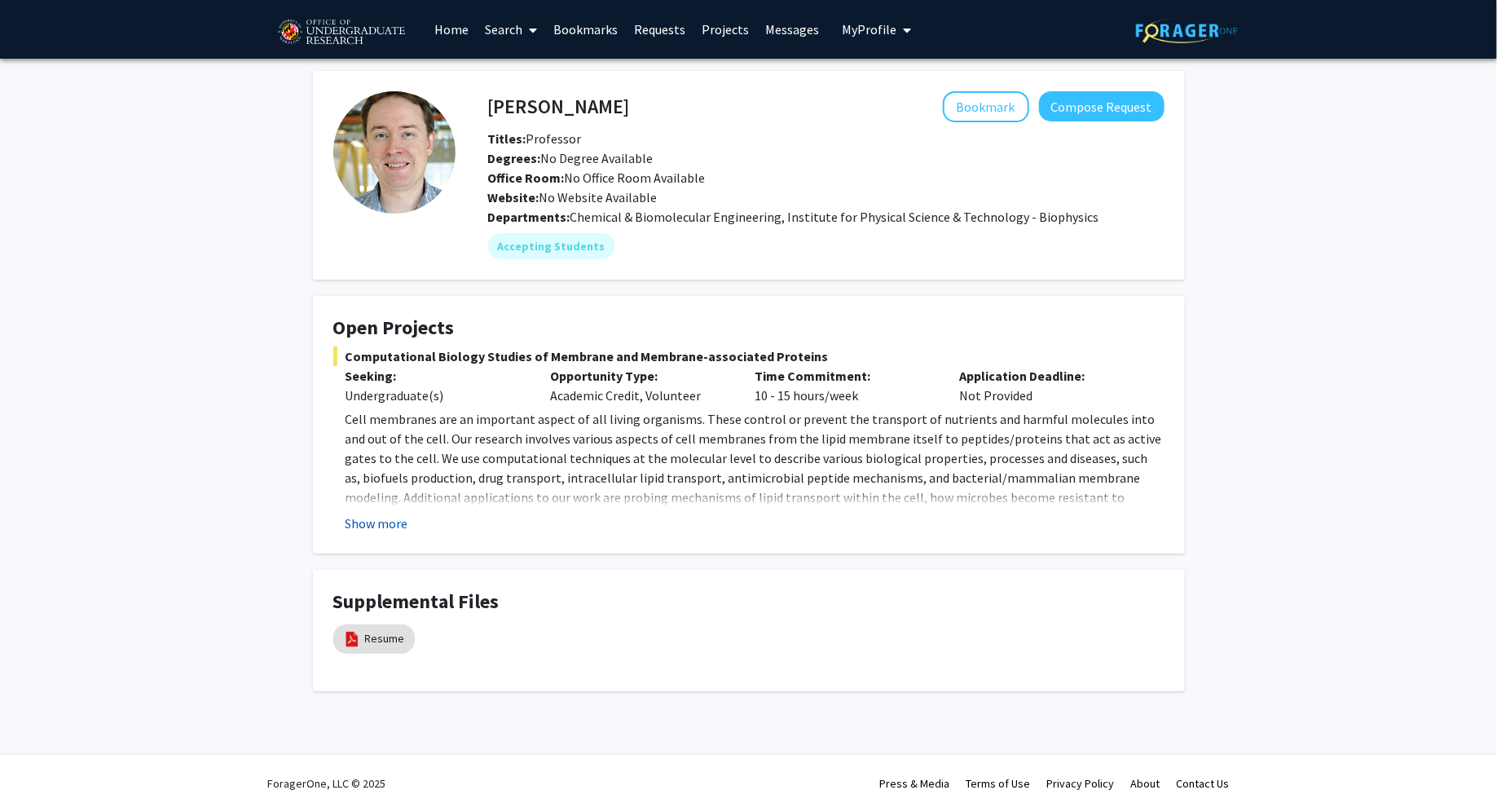
click at [389, 527] on button "Show more" at bounding box center [377, 523] width 63 height 19
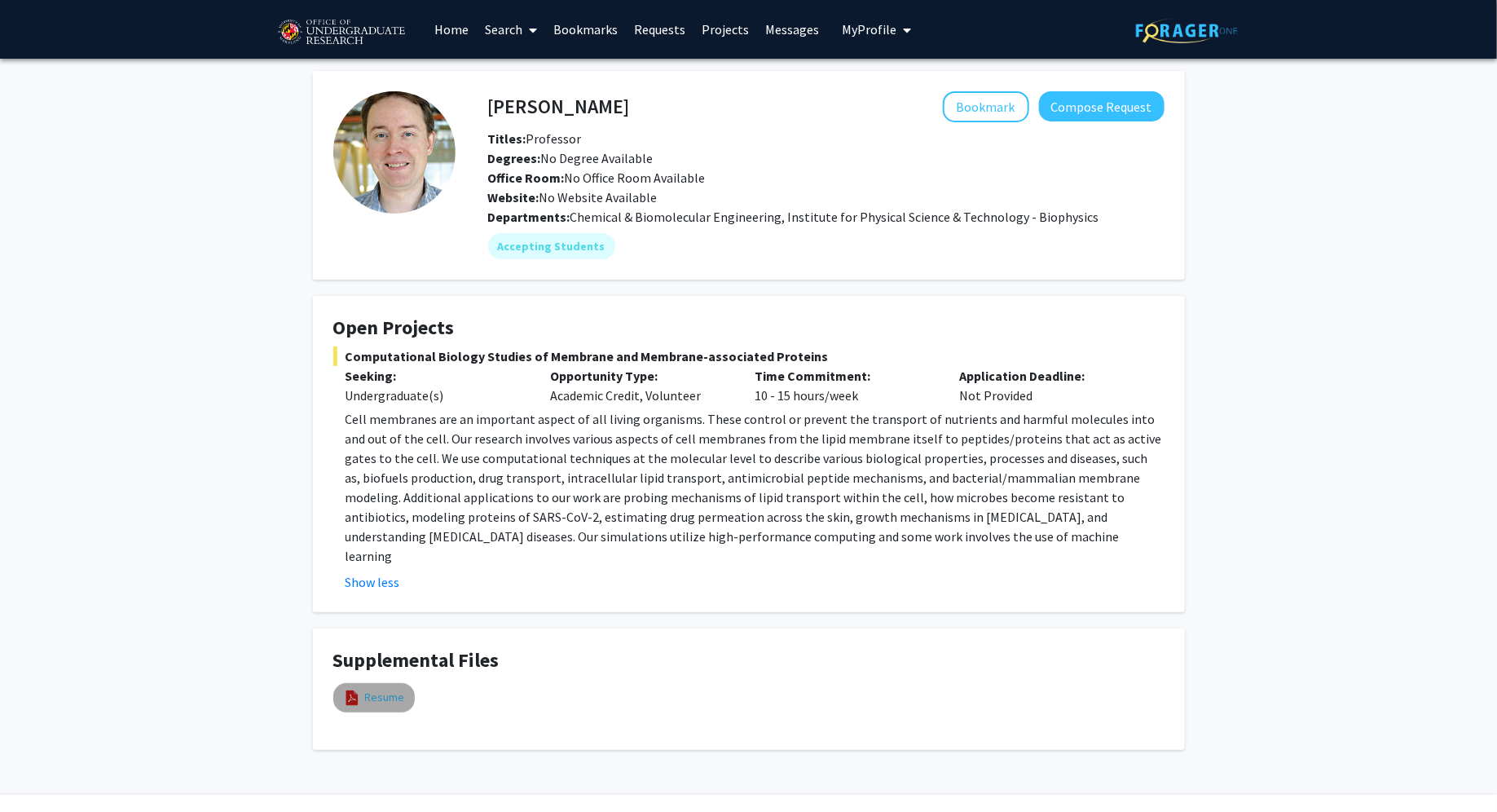
click at [389, 688] on link "Resume" at bounding box center [384, 697] width 40 height 17
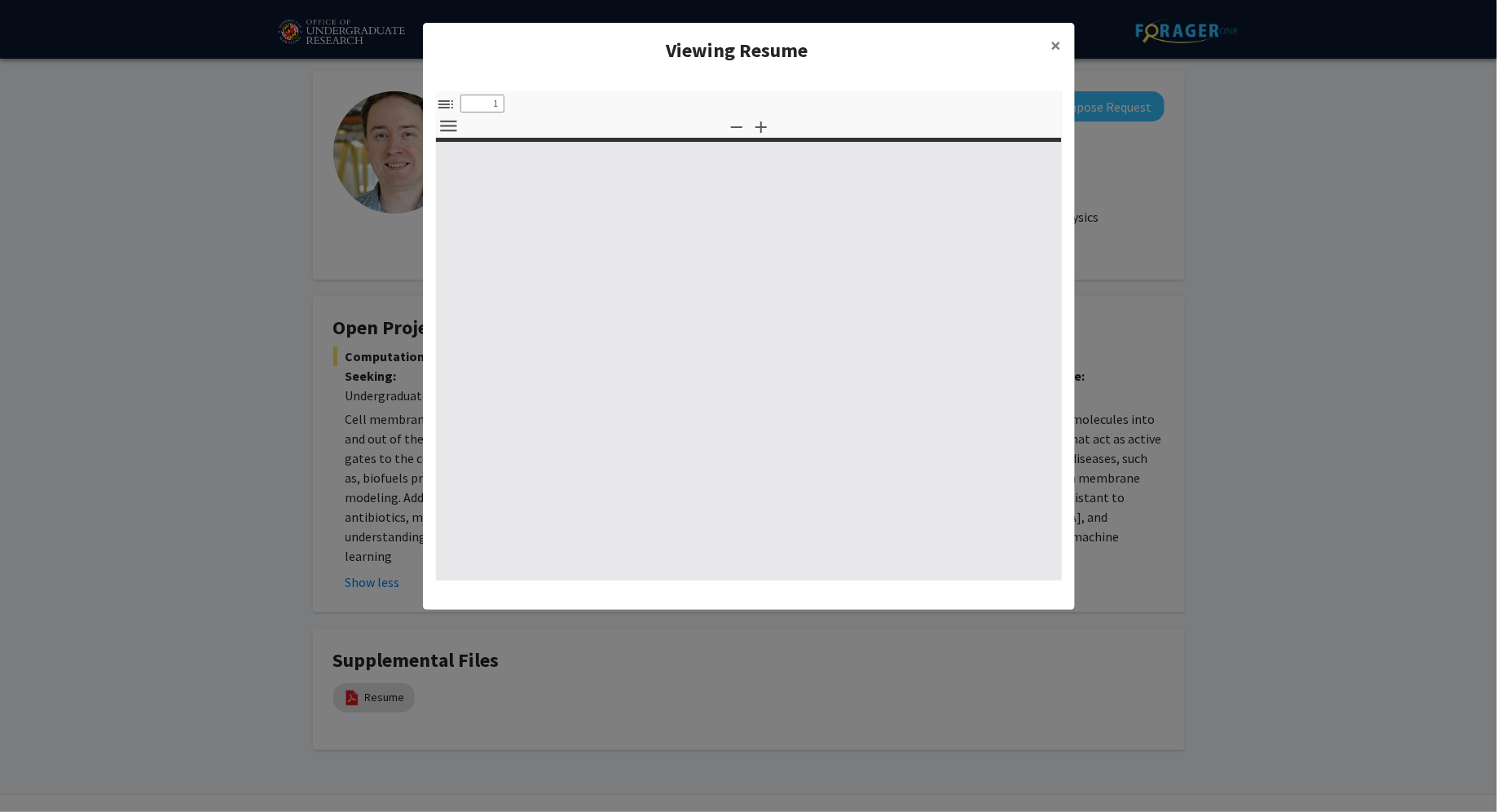
select select "custom"
type input "0"
select select "custom"
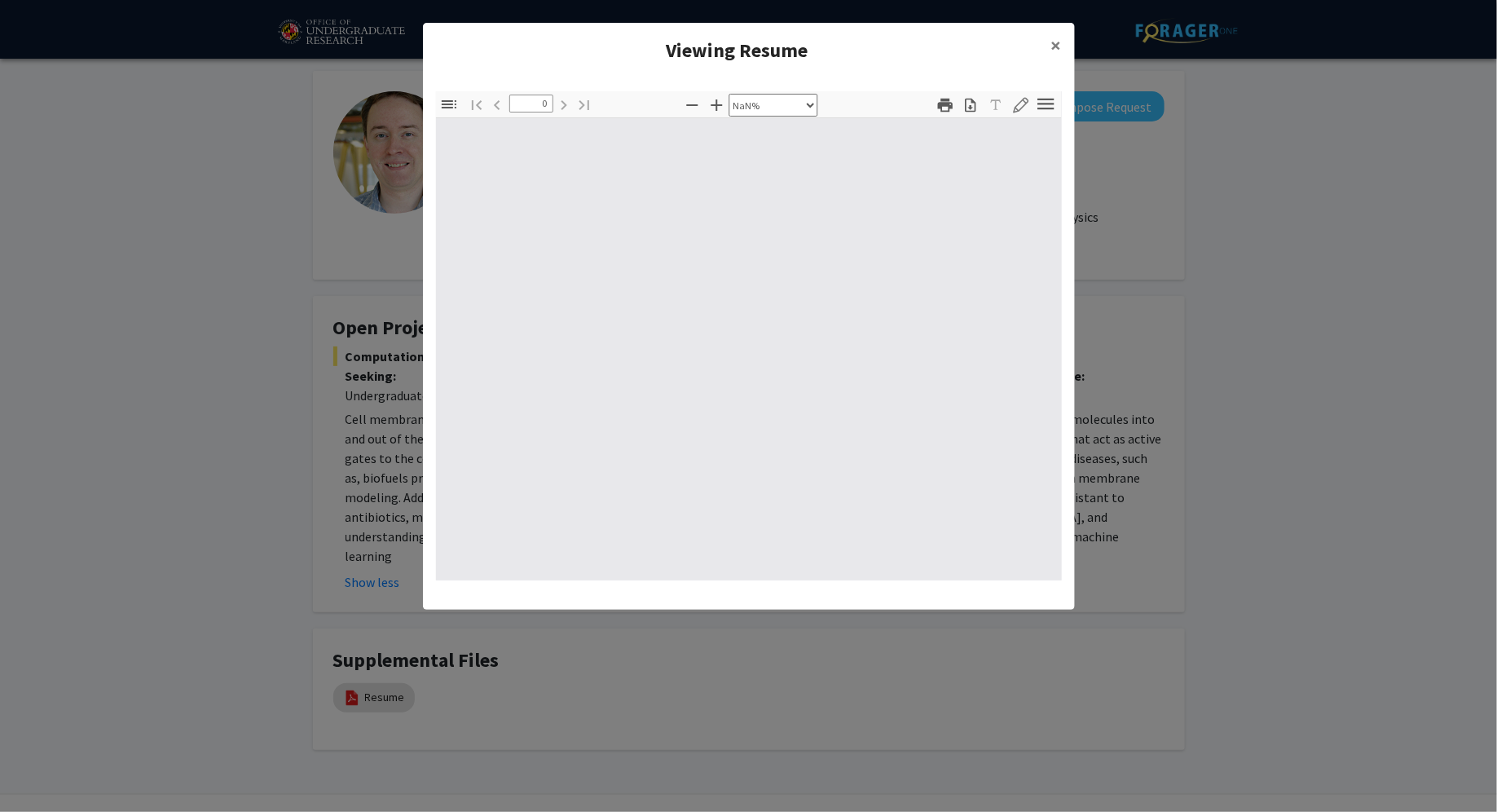
type input "1"
select select "auto"
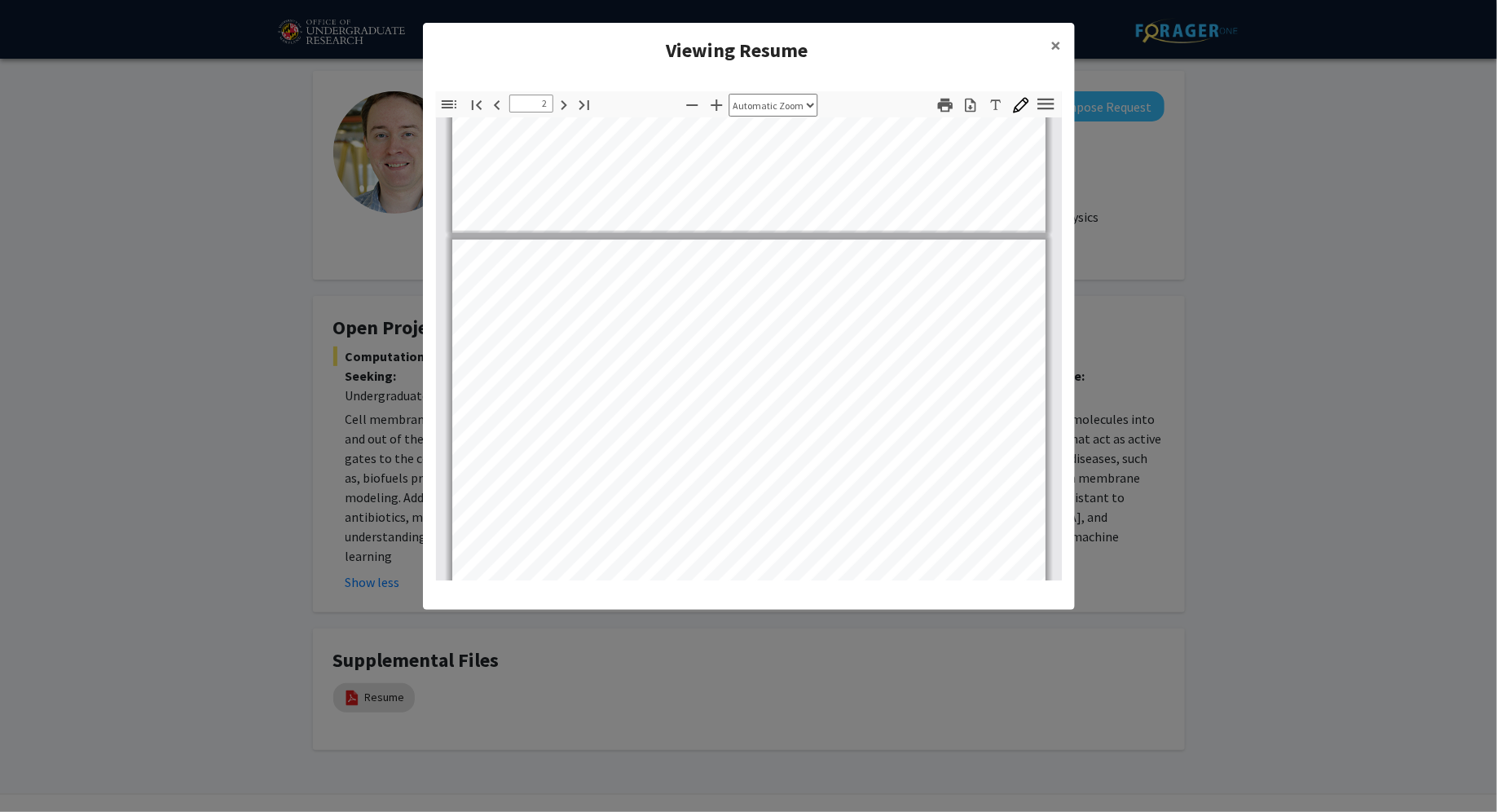
type input "1"
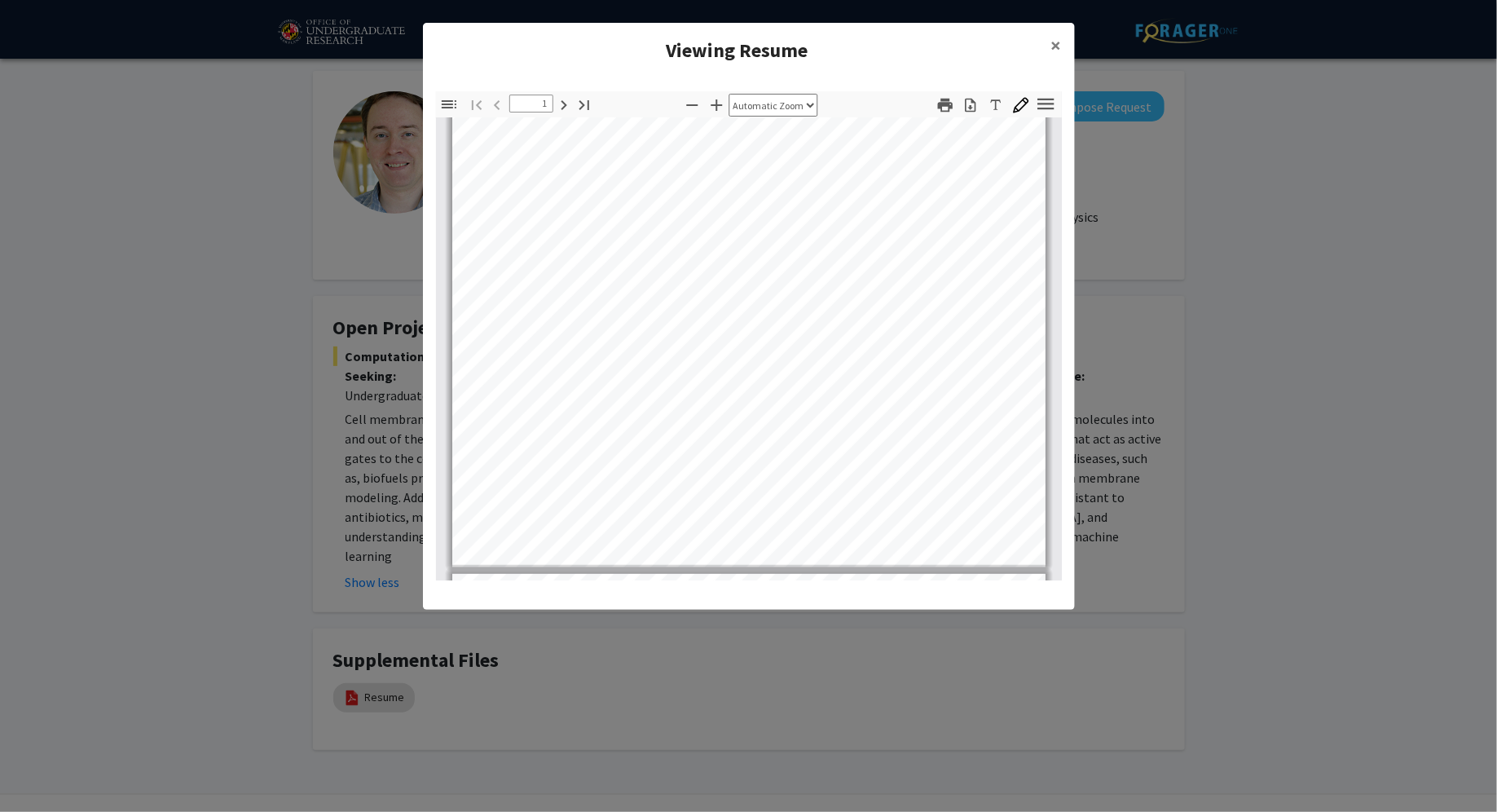
scroll to position [328, 0]
click at [1052, 42] on span "×" at bounding box center [1057, 45] width 11 height 25
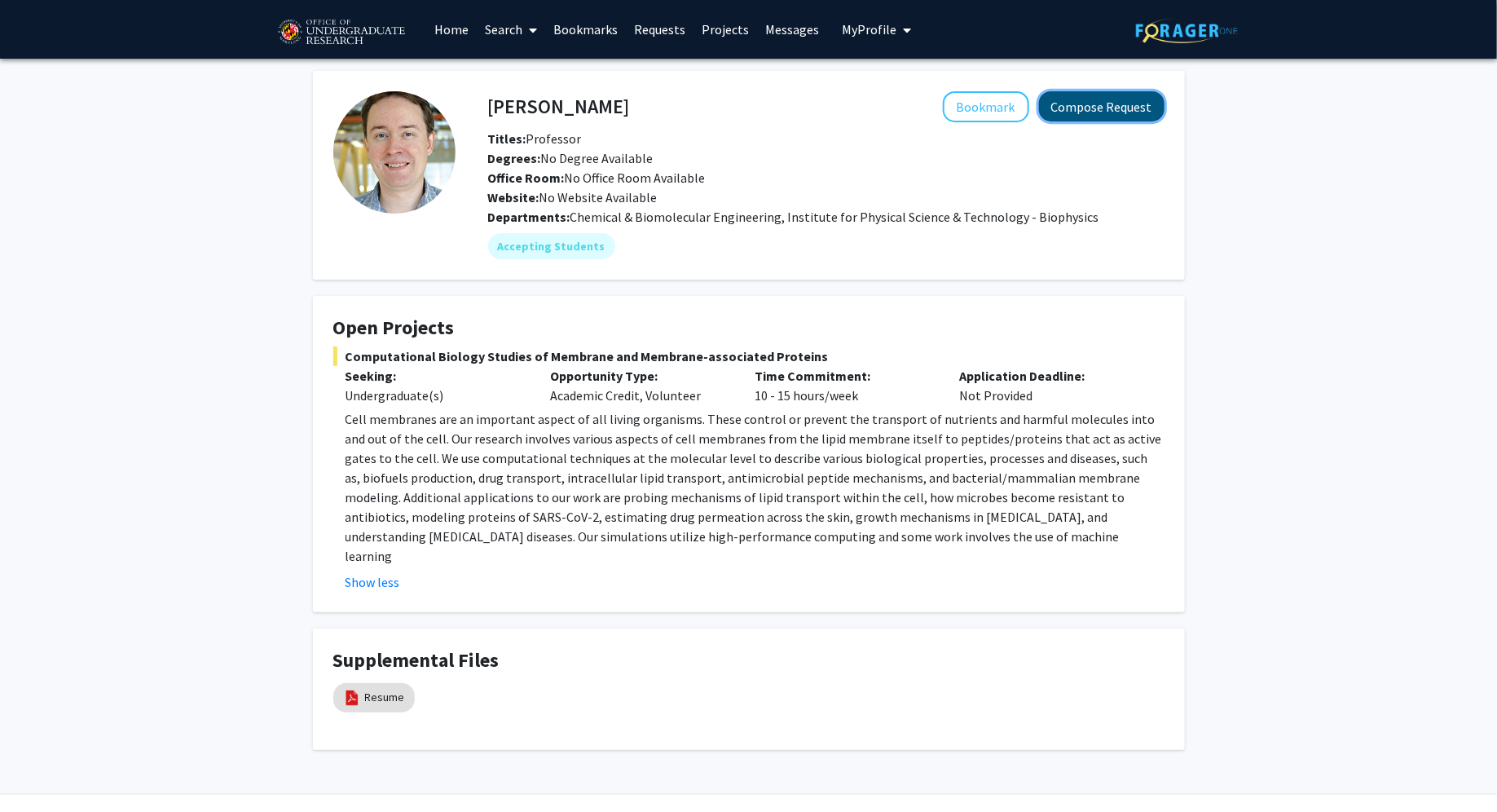
click at [1068, 102] on button "Compose Request" at bounding box center [1102, 106] width 126 height 30
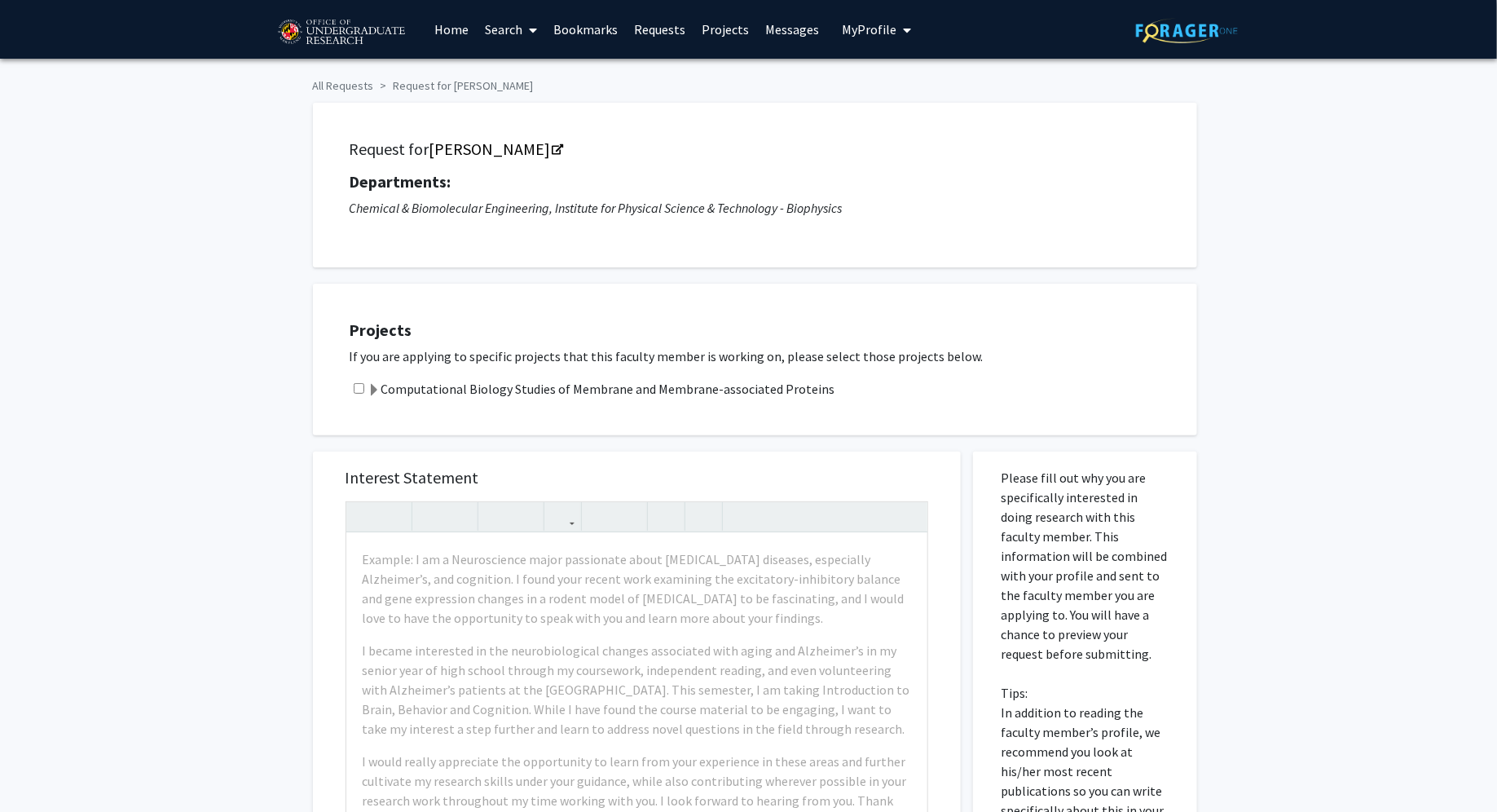
scroll to position [151, 0]
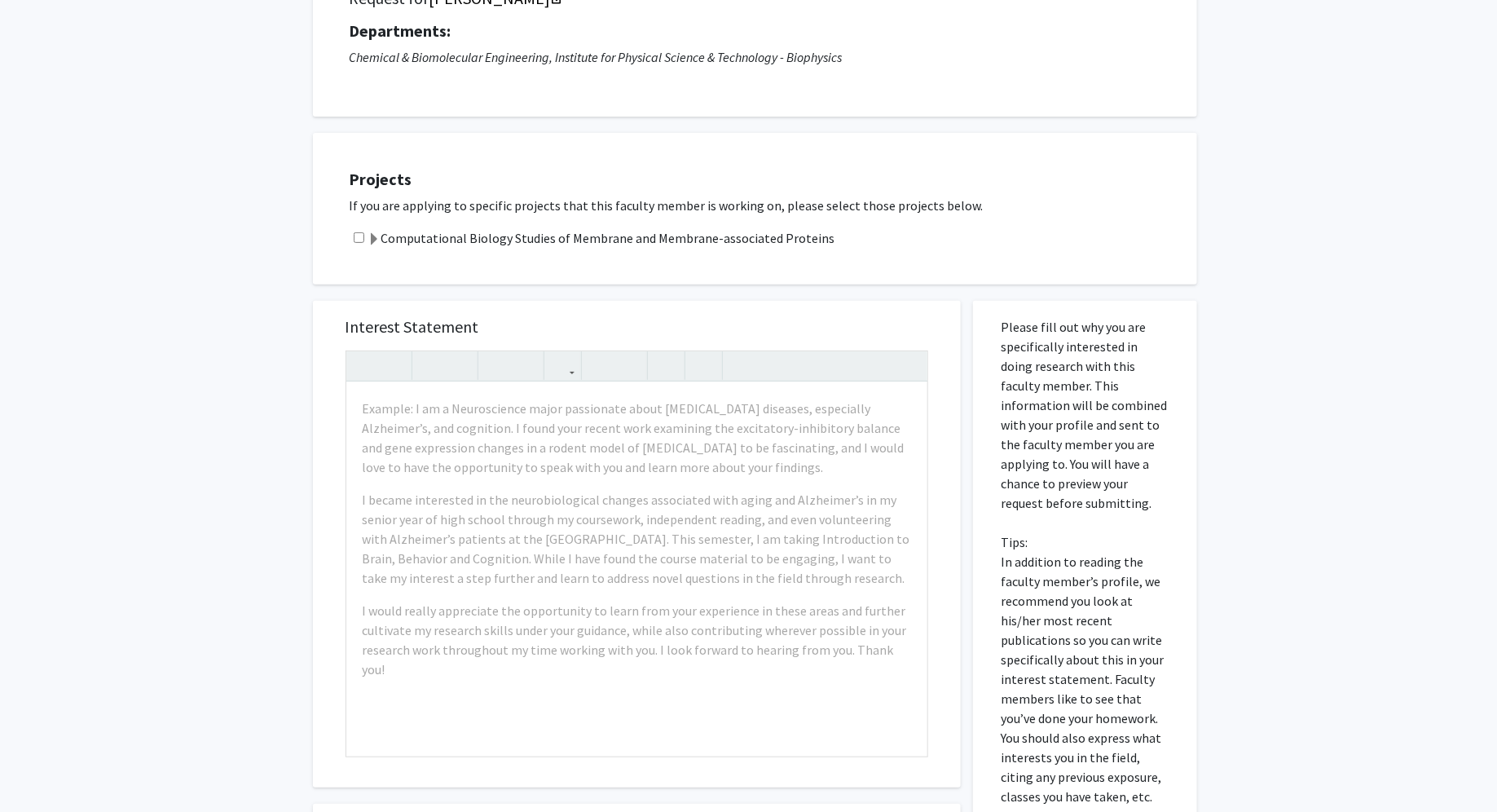
click at [749, 242] on label "Computational Biology Studies of Membrane and Membrane-associated Proteins" at bounding box center [602, 238] width 467 height 19
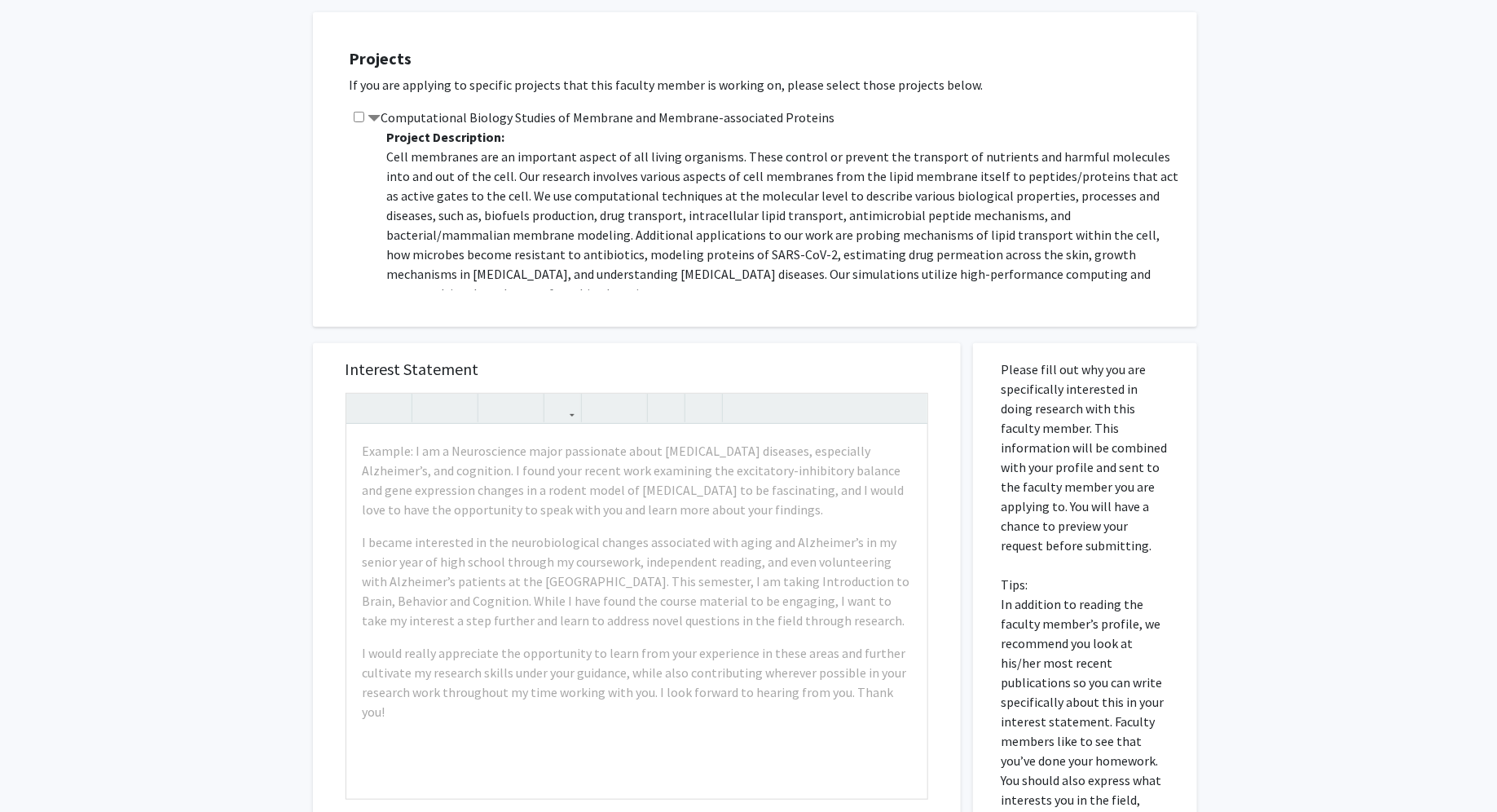
scroll to position [261, 0]
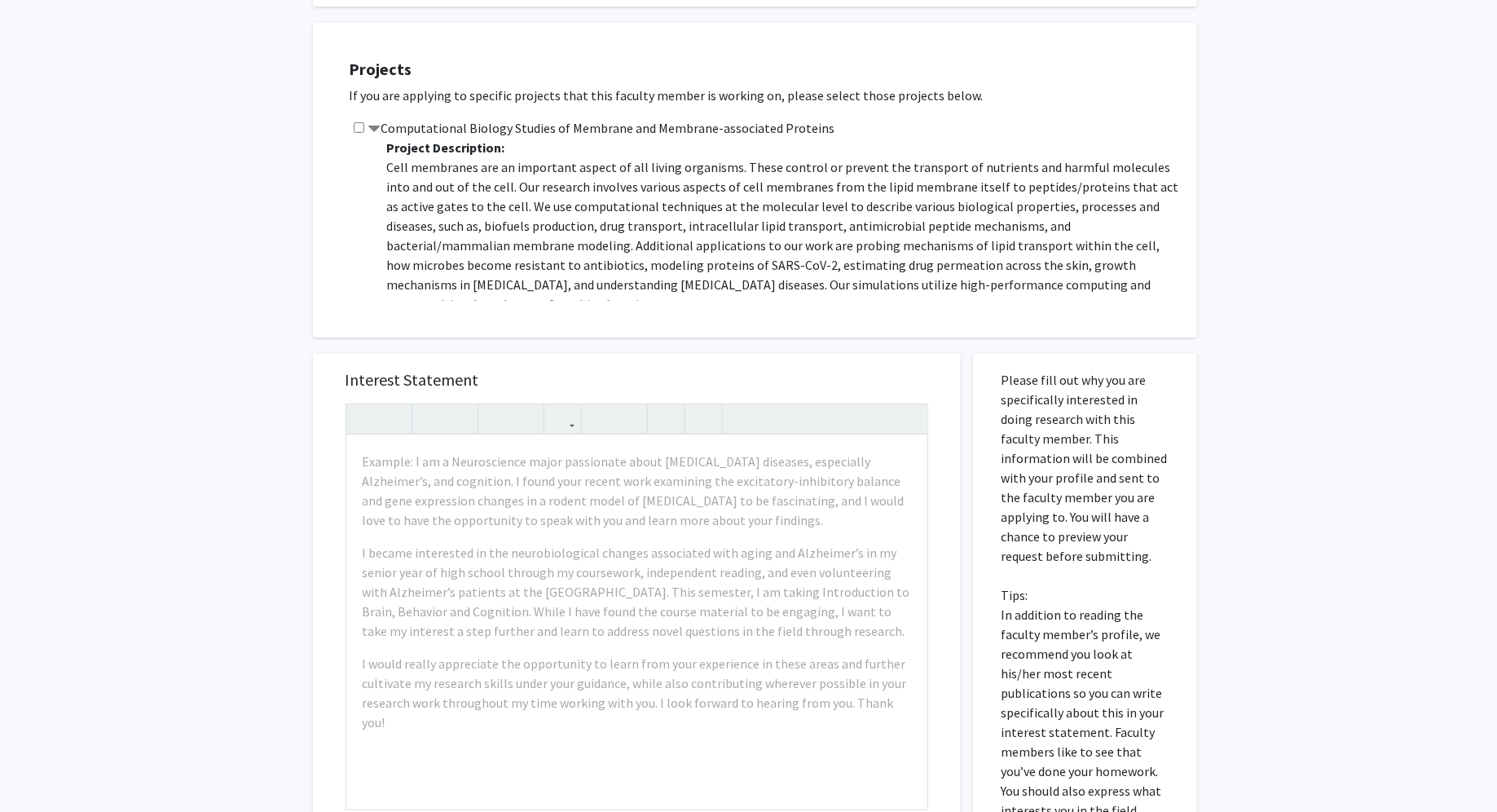
click at [357, 129] on input "checkbox" at bounding box center [358, 127] width 11 height 11
checkbox input "true"
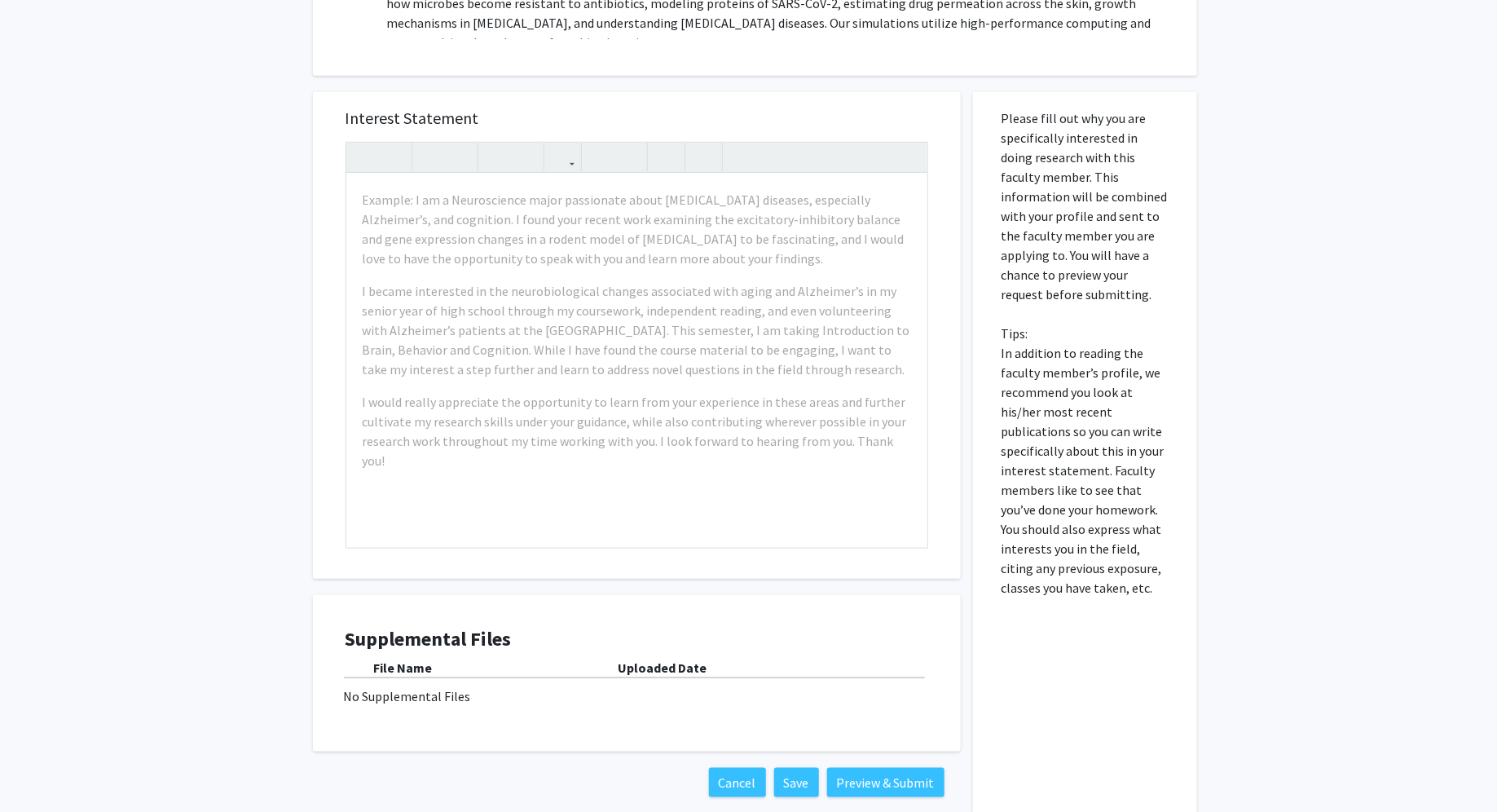
scroll to position [578, 0]
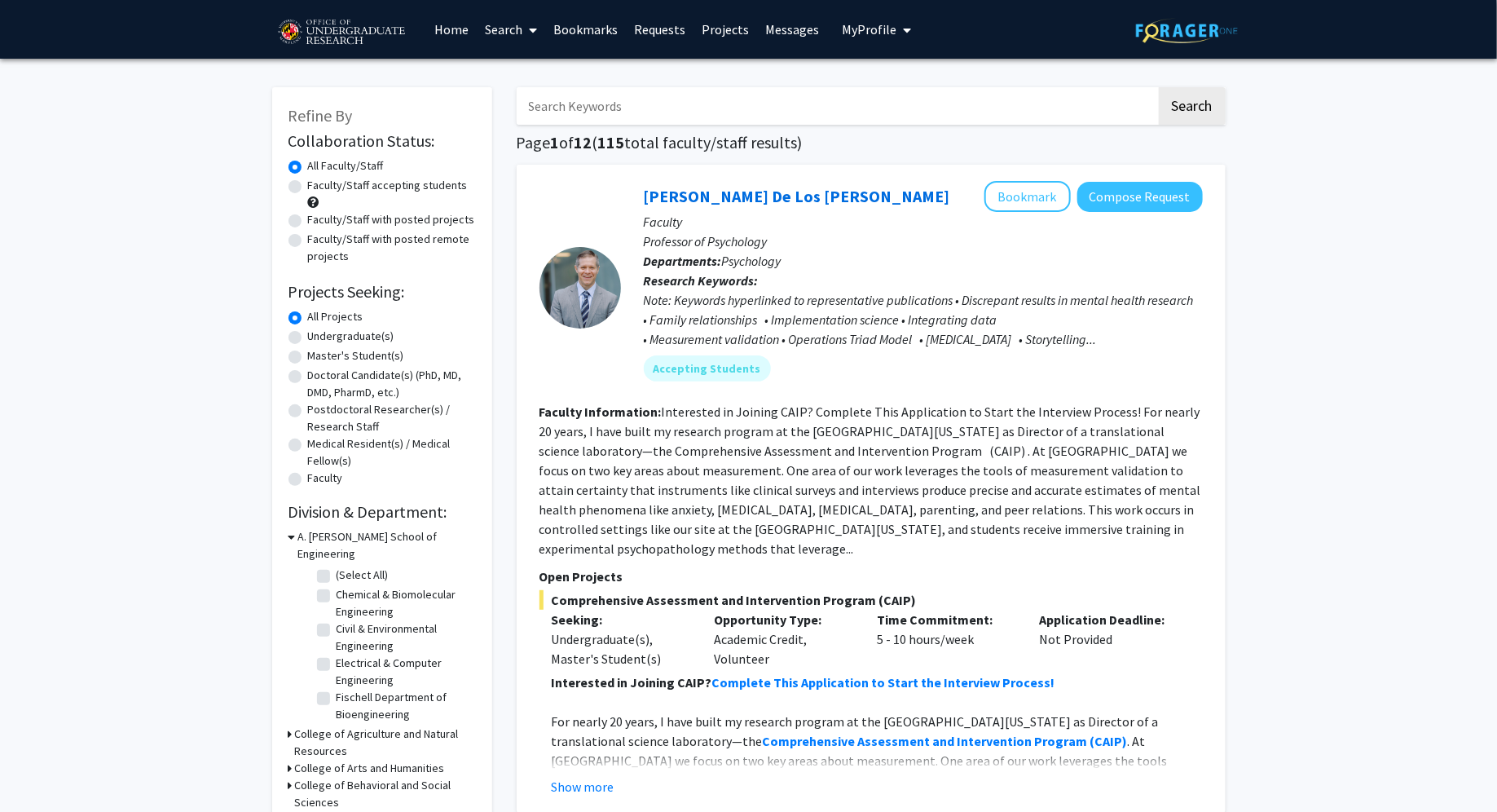
click at [985, 532] on fg-read-more "Interested in Joining CAIP? Complete This Application to Start the Interview Pr…" at bounding box center [870, 480] width 662 height 154
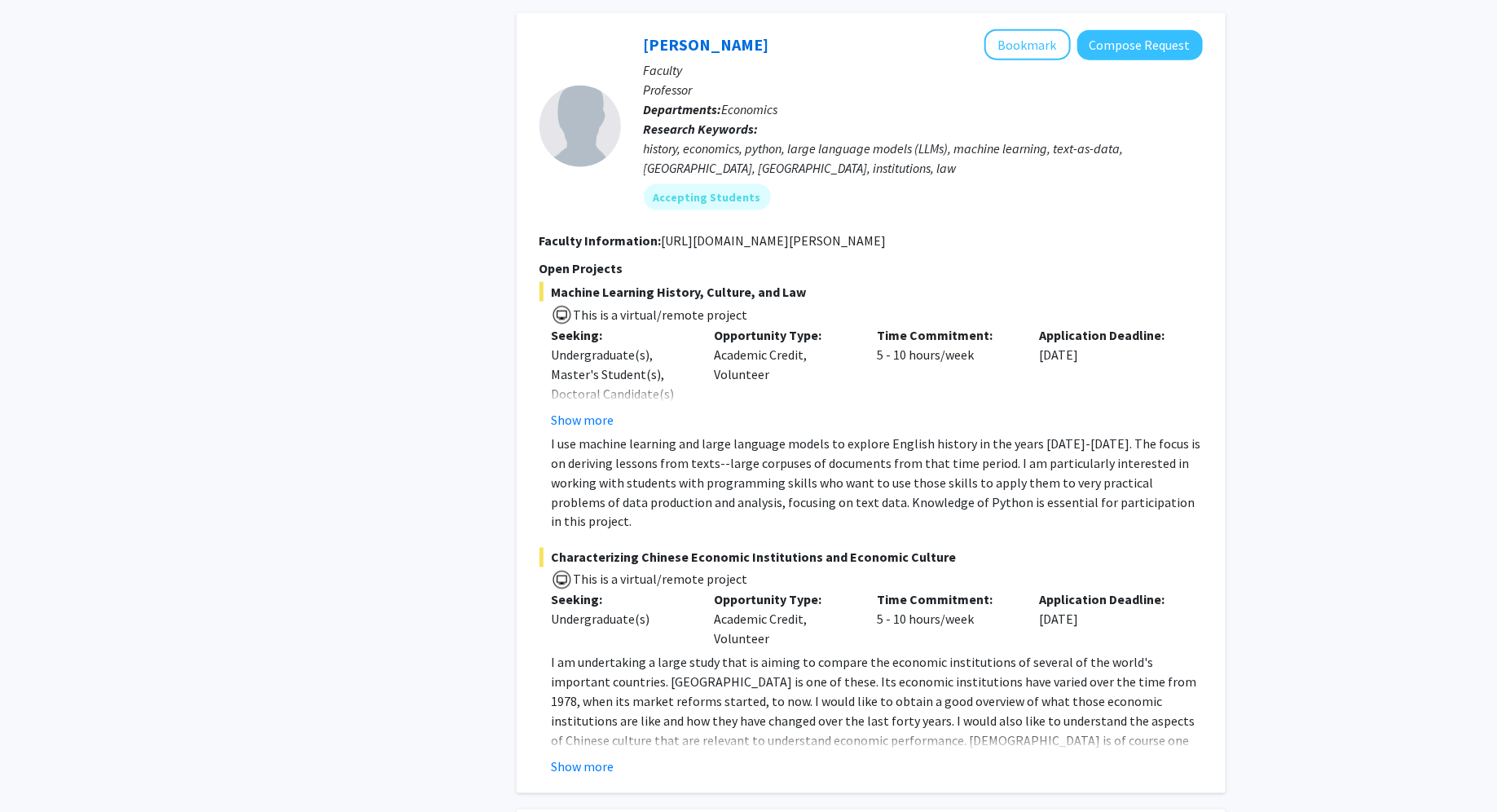
scroll to position [6977, 0]
click at [602, 410] on button "Show more" at bounding box center [582, 420] width 63 height 19
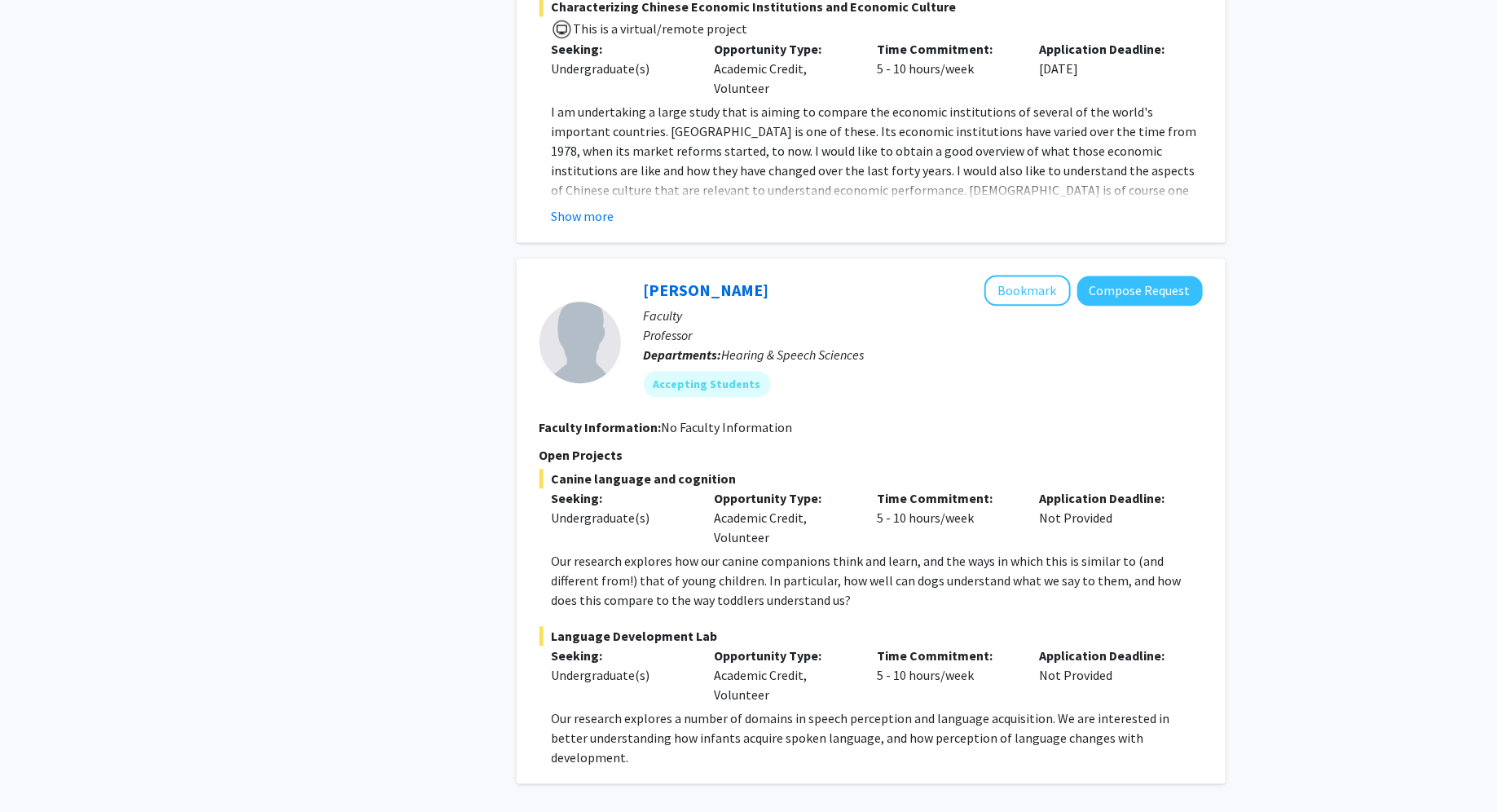
scroll to position [7582, 0]
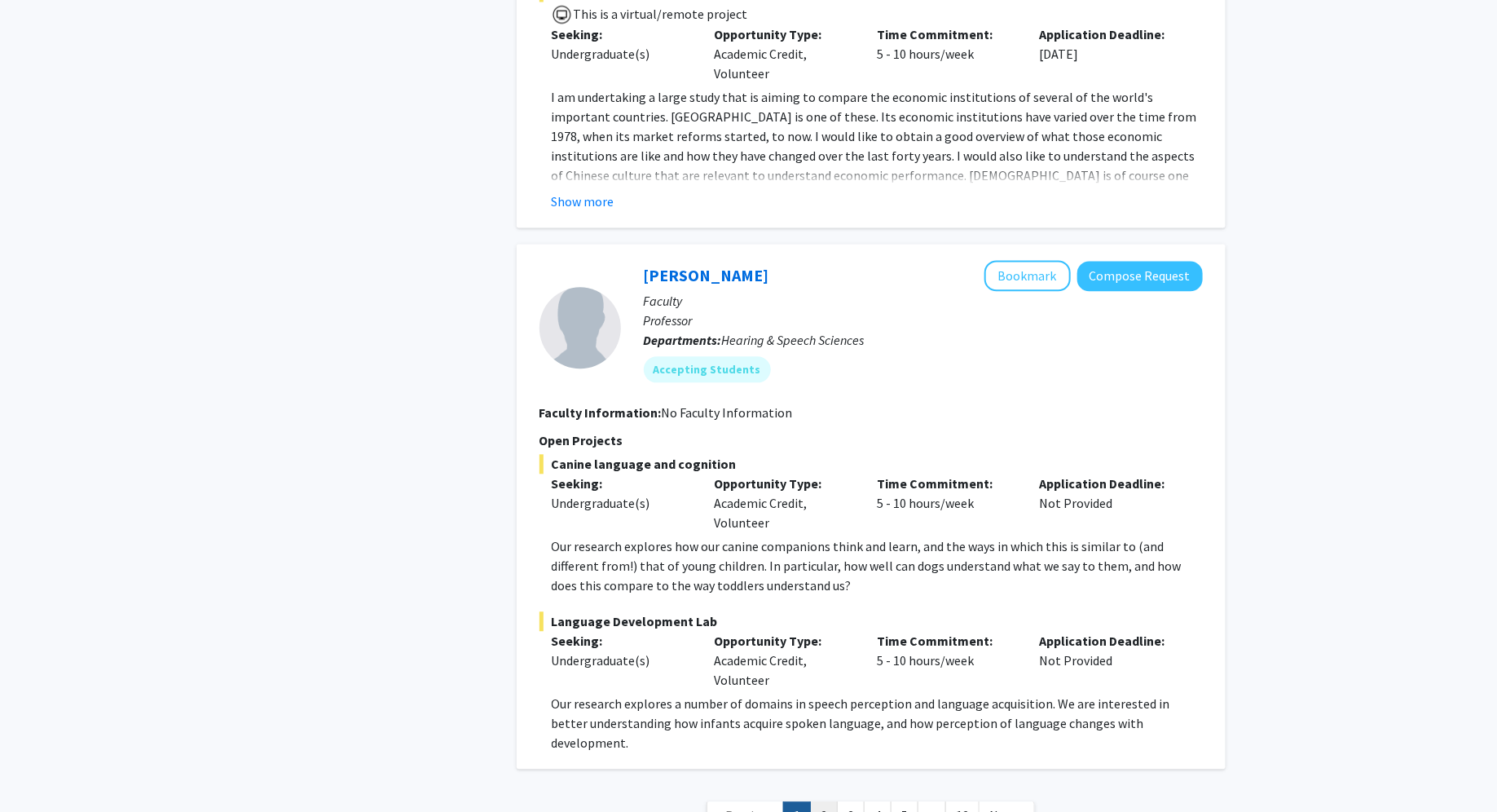
click at [830, 801] on link "2" at bounding box center [824, 816] width 28 height 29
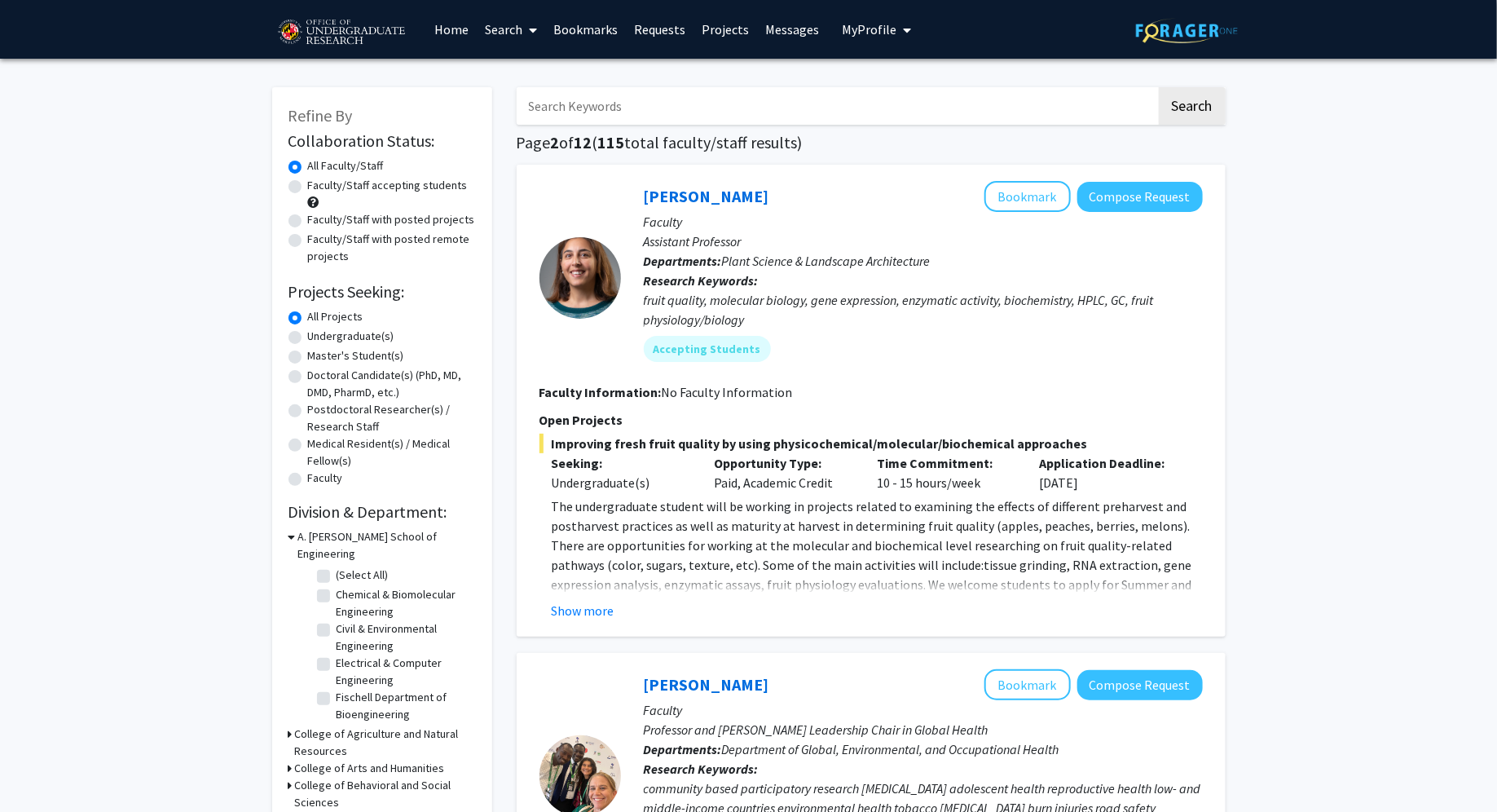
click at [706, 101] on input "Search Keywords" at bounding box center [836, 105] width 640 height 38
type input "machine learning"
click at [1159, 87] on button "Search" at bounding box center [1192, 105] width 67 height 38
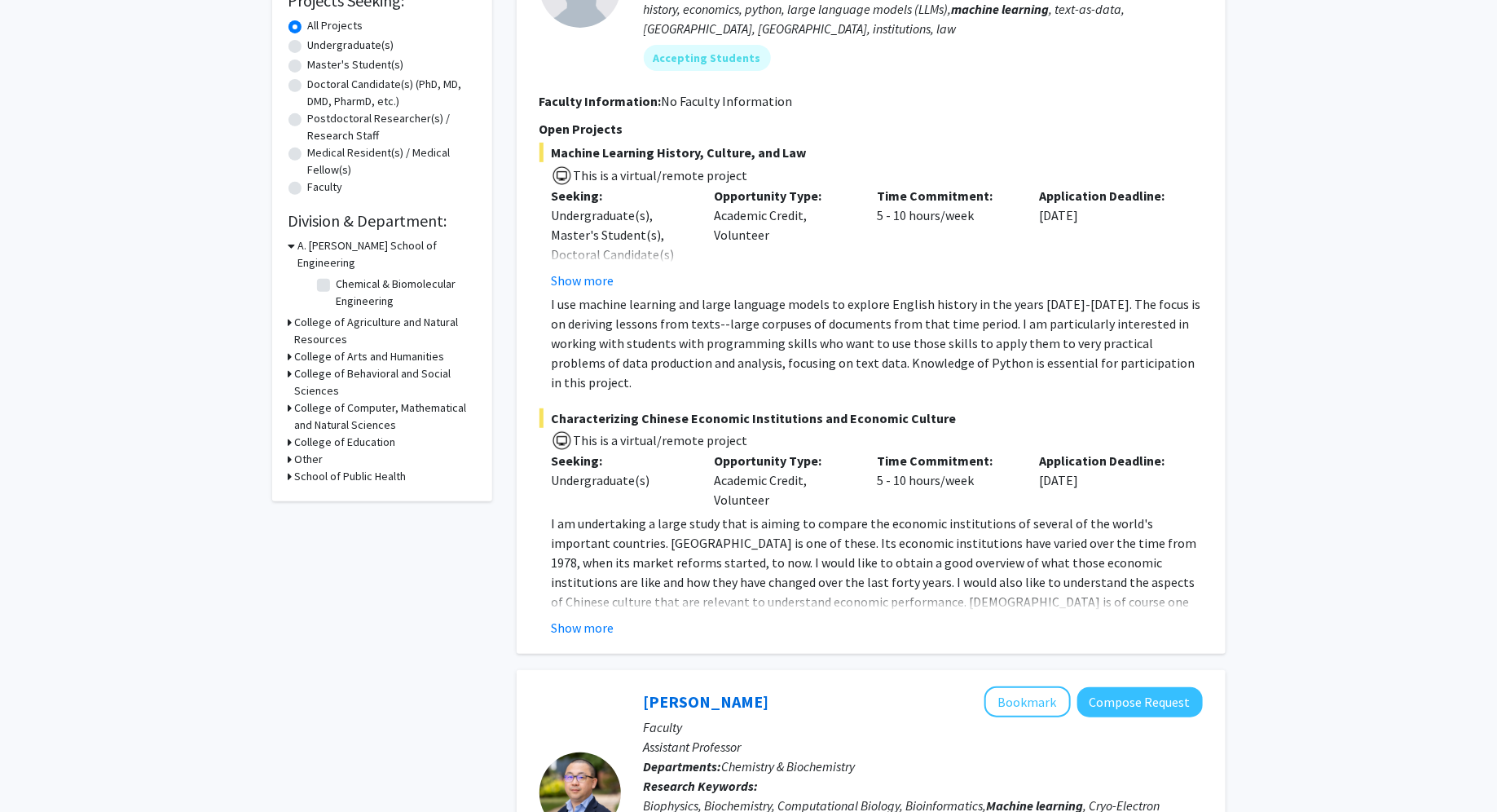
scroll to position [302, 0]
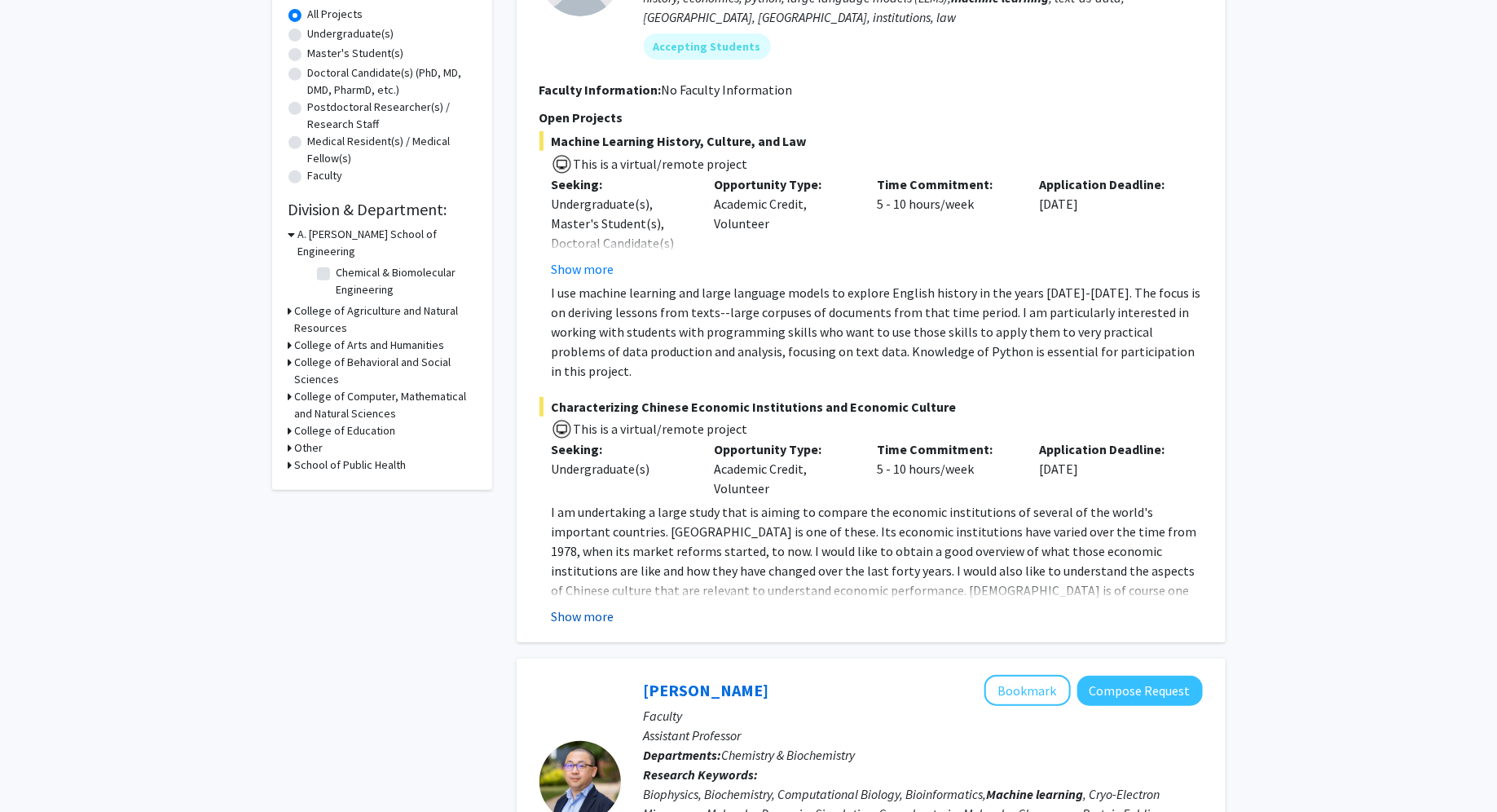
click at [586, 606] on button "Show more" at bounding box center [582, 616] width 63 height 19
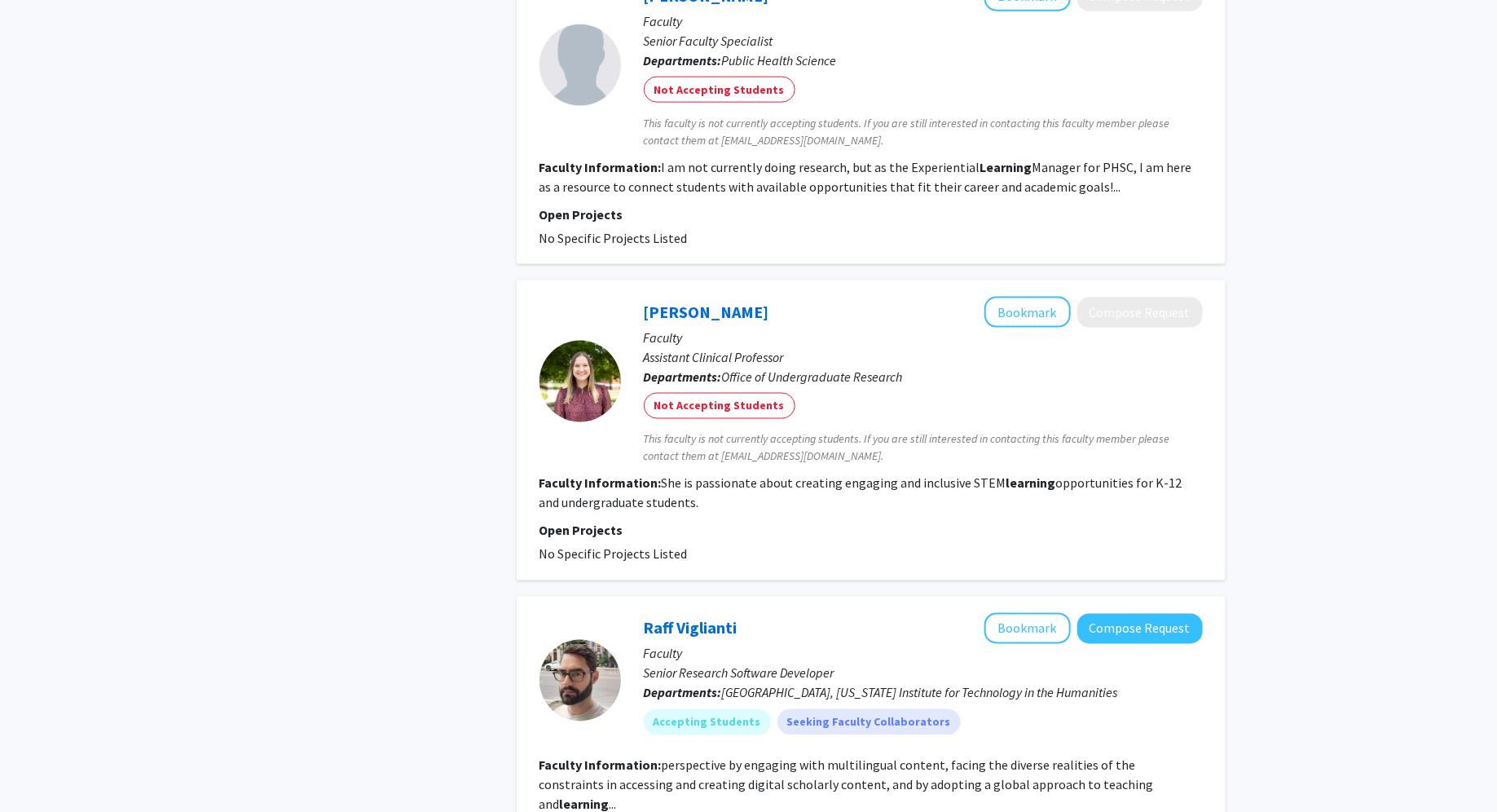
scroll to position [4783, 0]
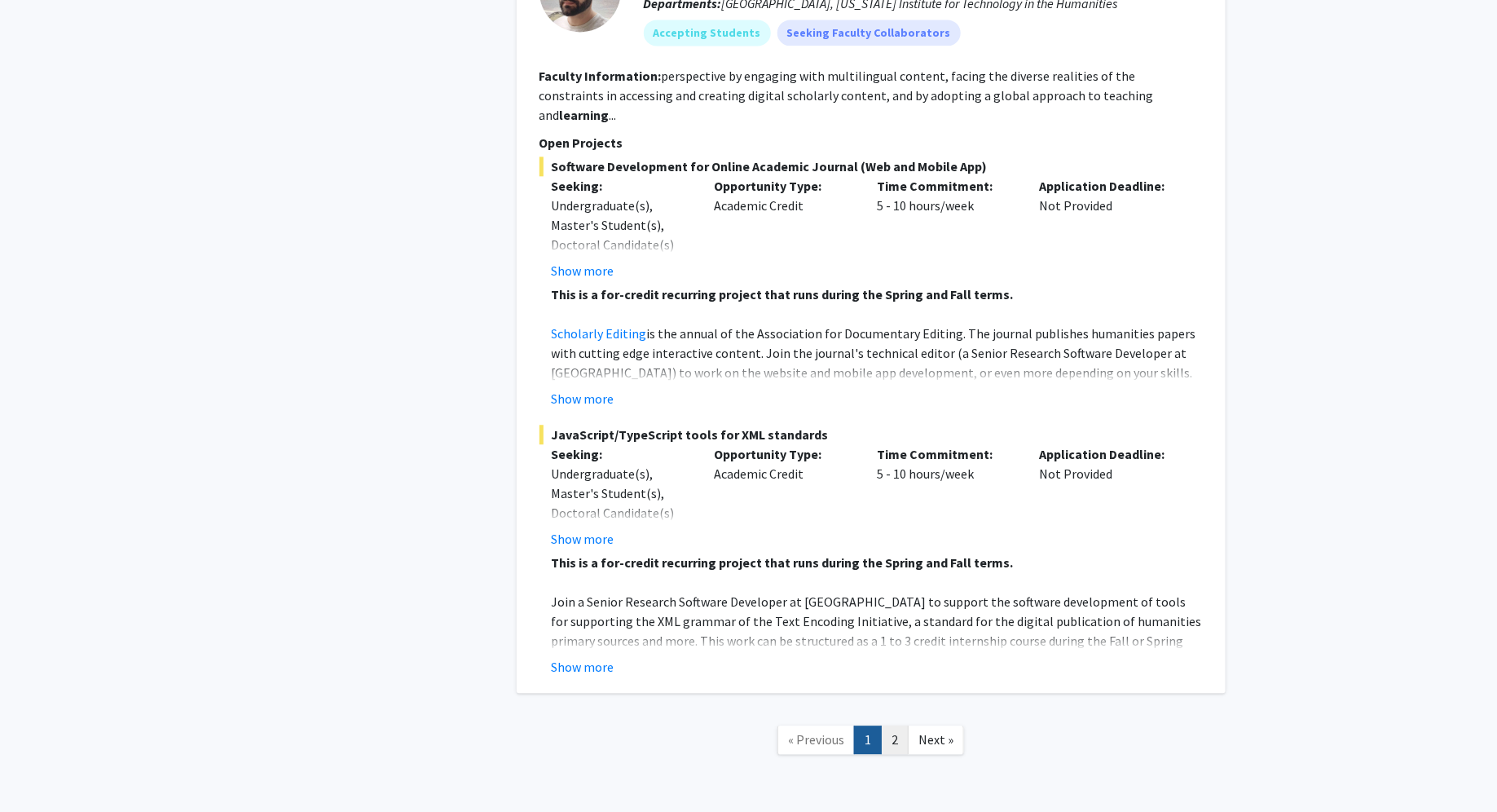
click at [890, 725] on link "2" at bounding box center [894, 740] width 28 height 29
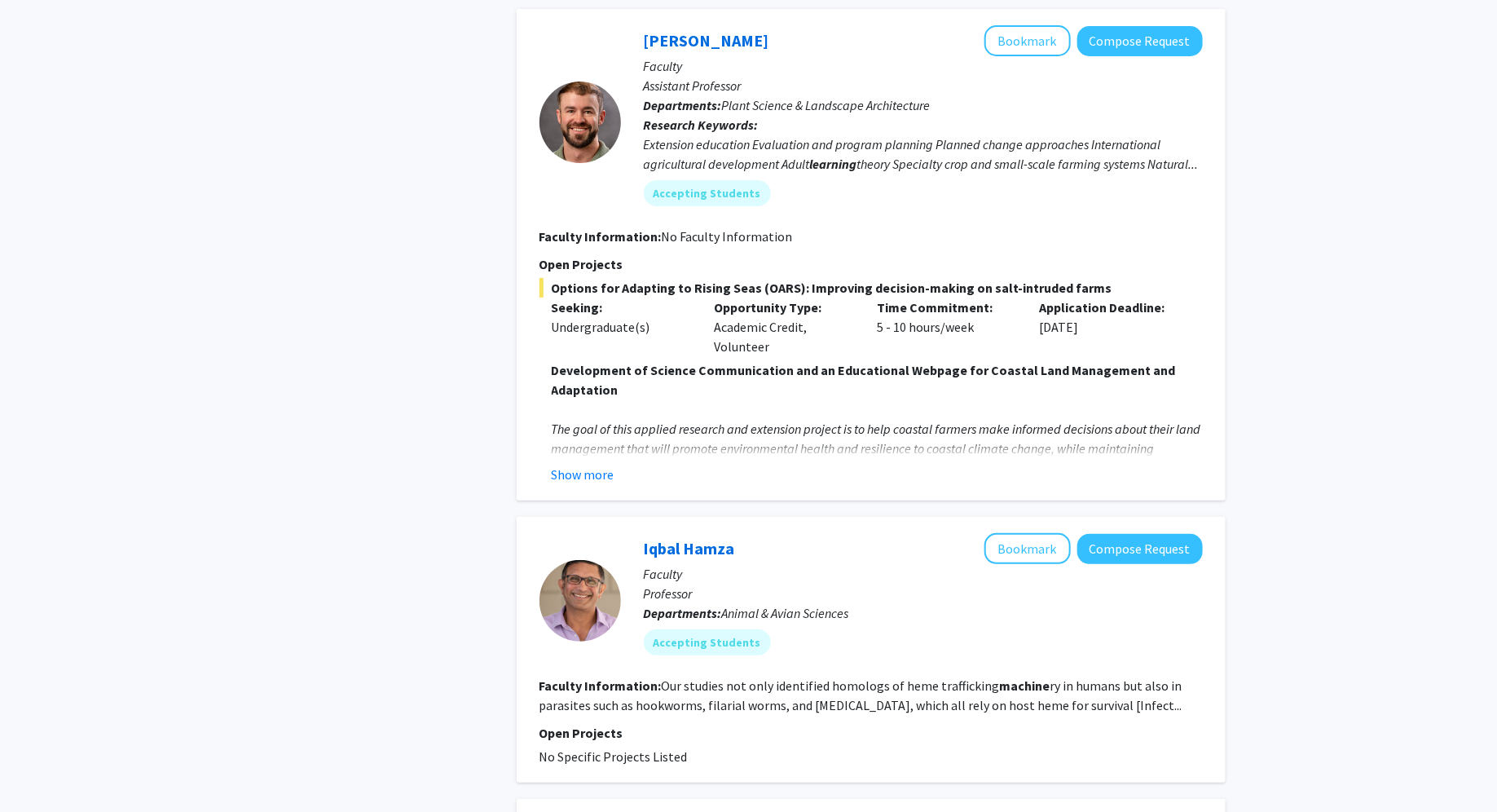
scroll to position [3330, 0]
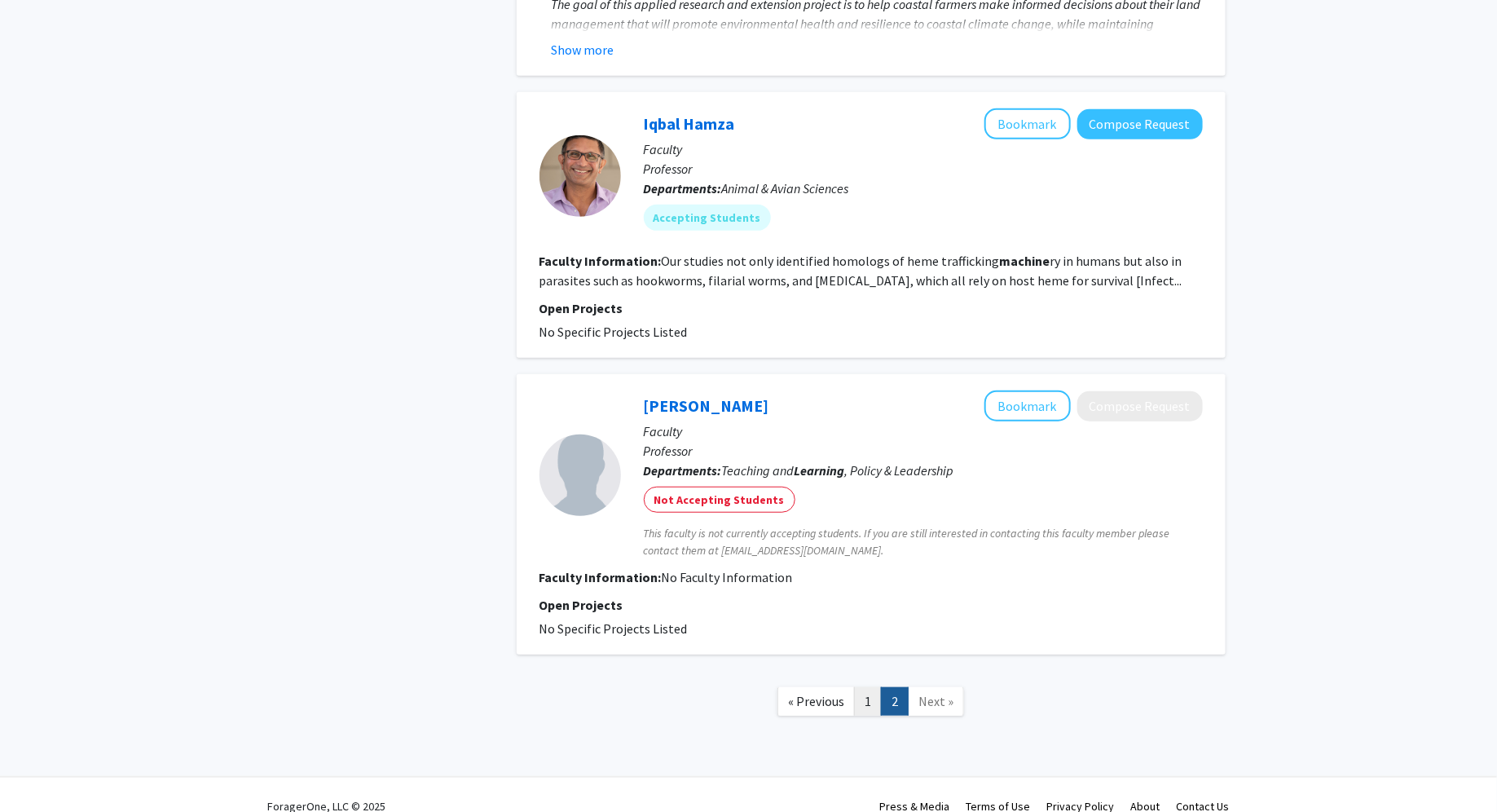
click at [861, 688] on link "1" at bounding box center [868, 701] width 28 height 29
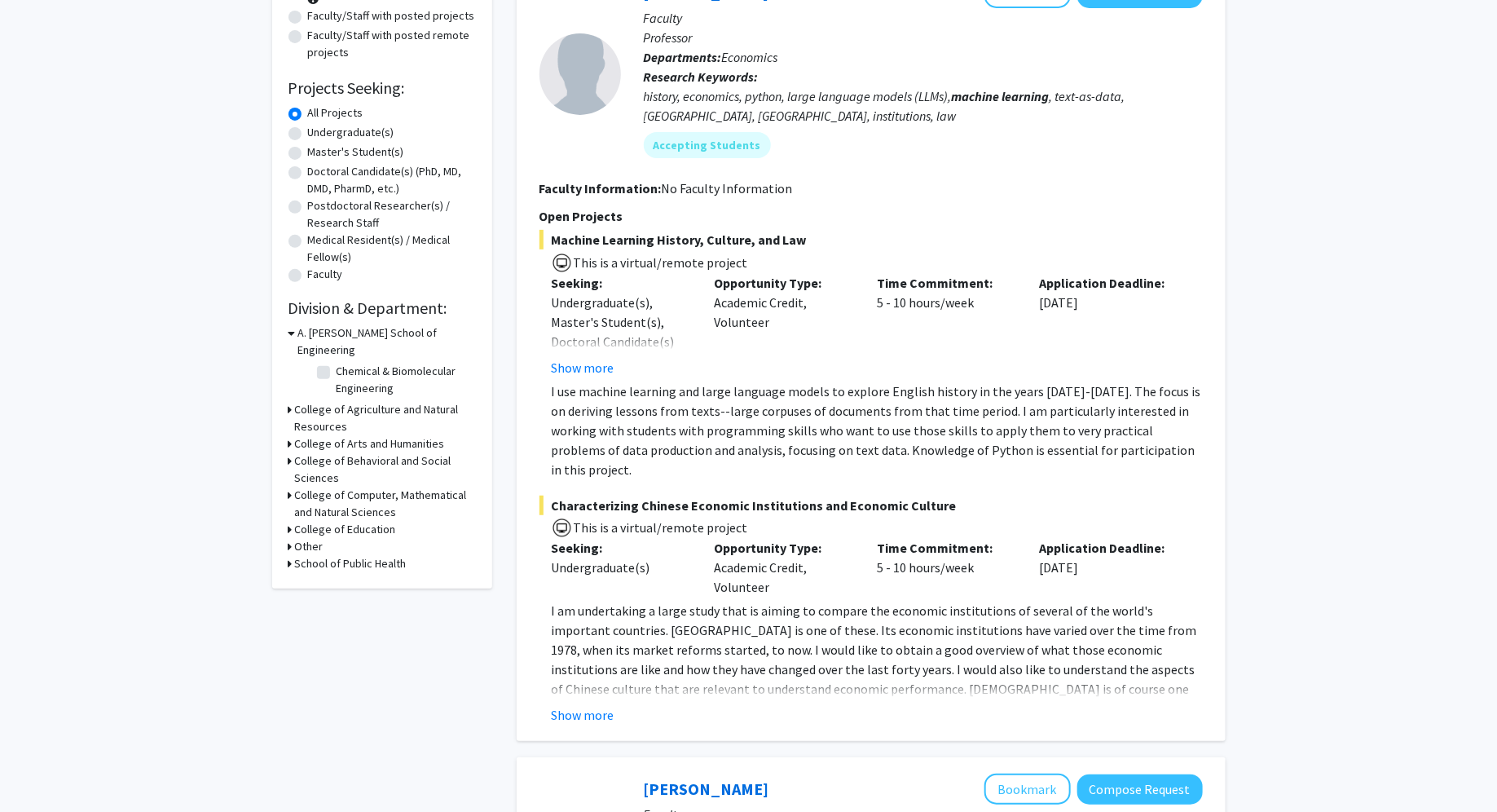
scroll to position [59, 0]
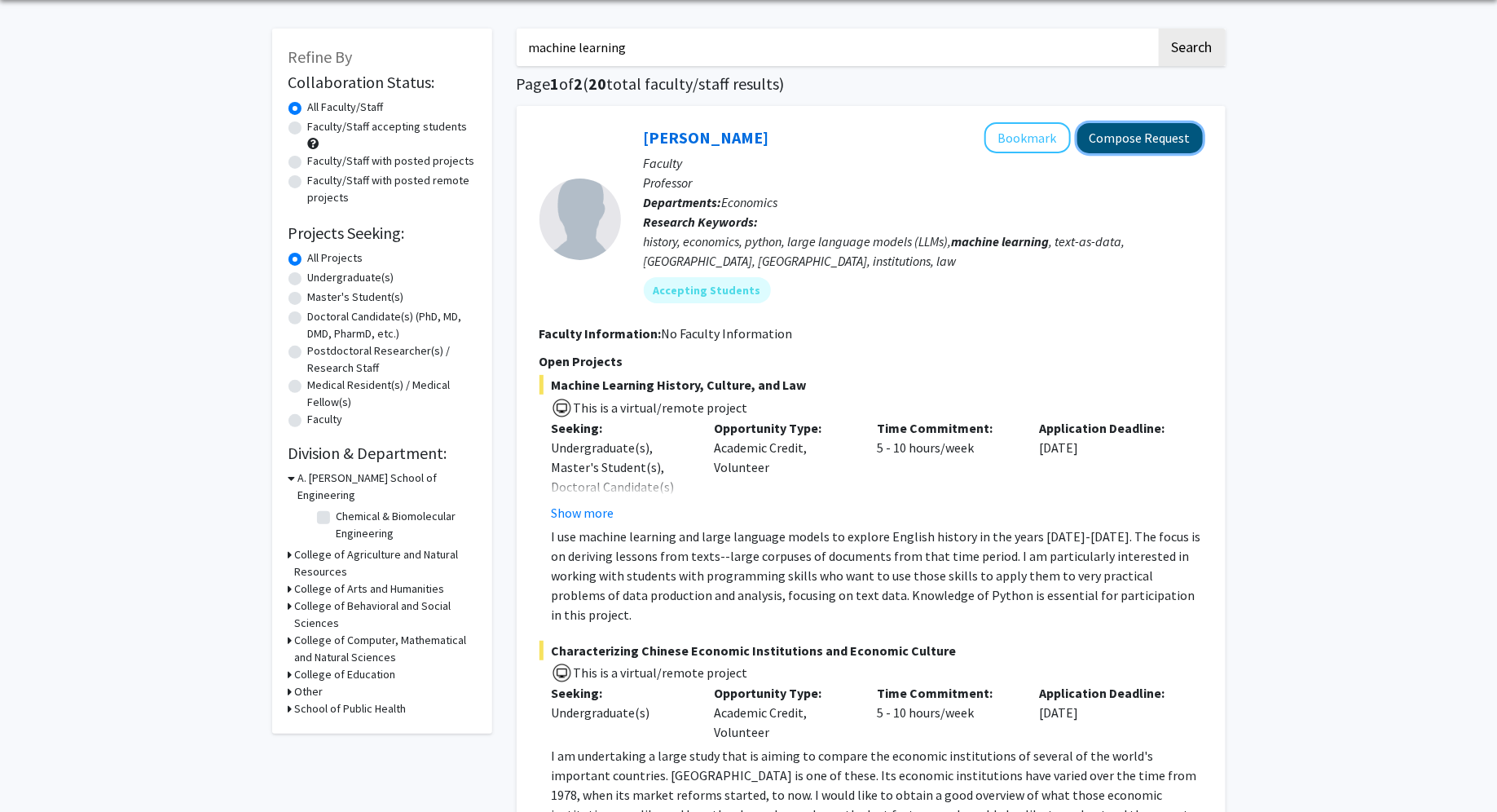
click at [1126, 145] on button "Compose Request" at bounding box center [1141, 137] width 126 height 30
